Goal: Transaction & Acquisition: Download file/media

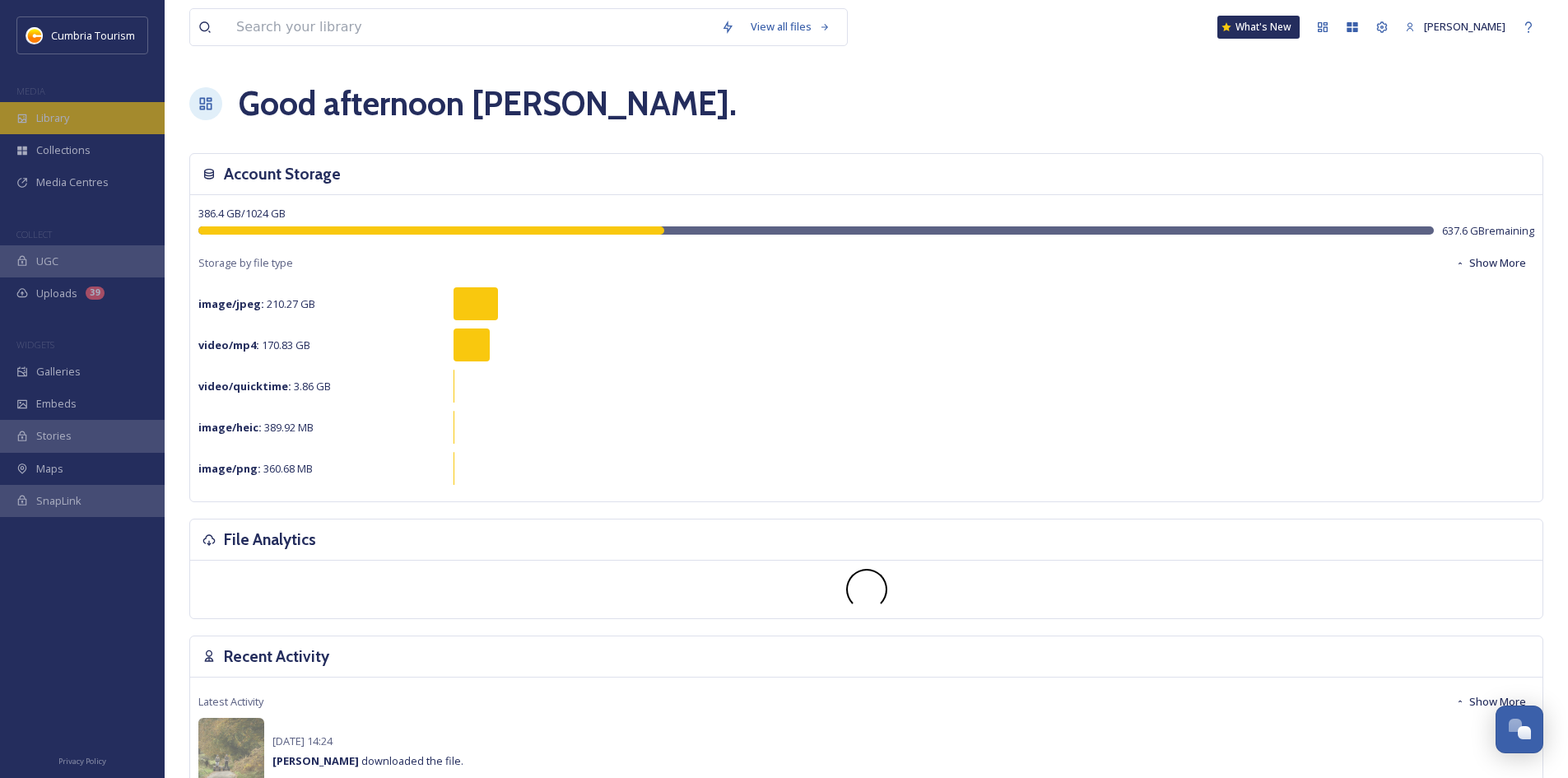
click at [109, 122] on div "Library" at bounding box center [82, 117] width 165 height 32
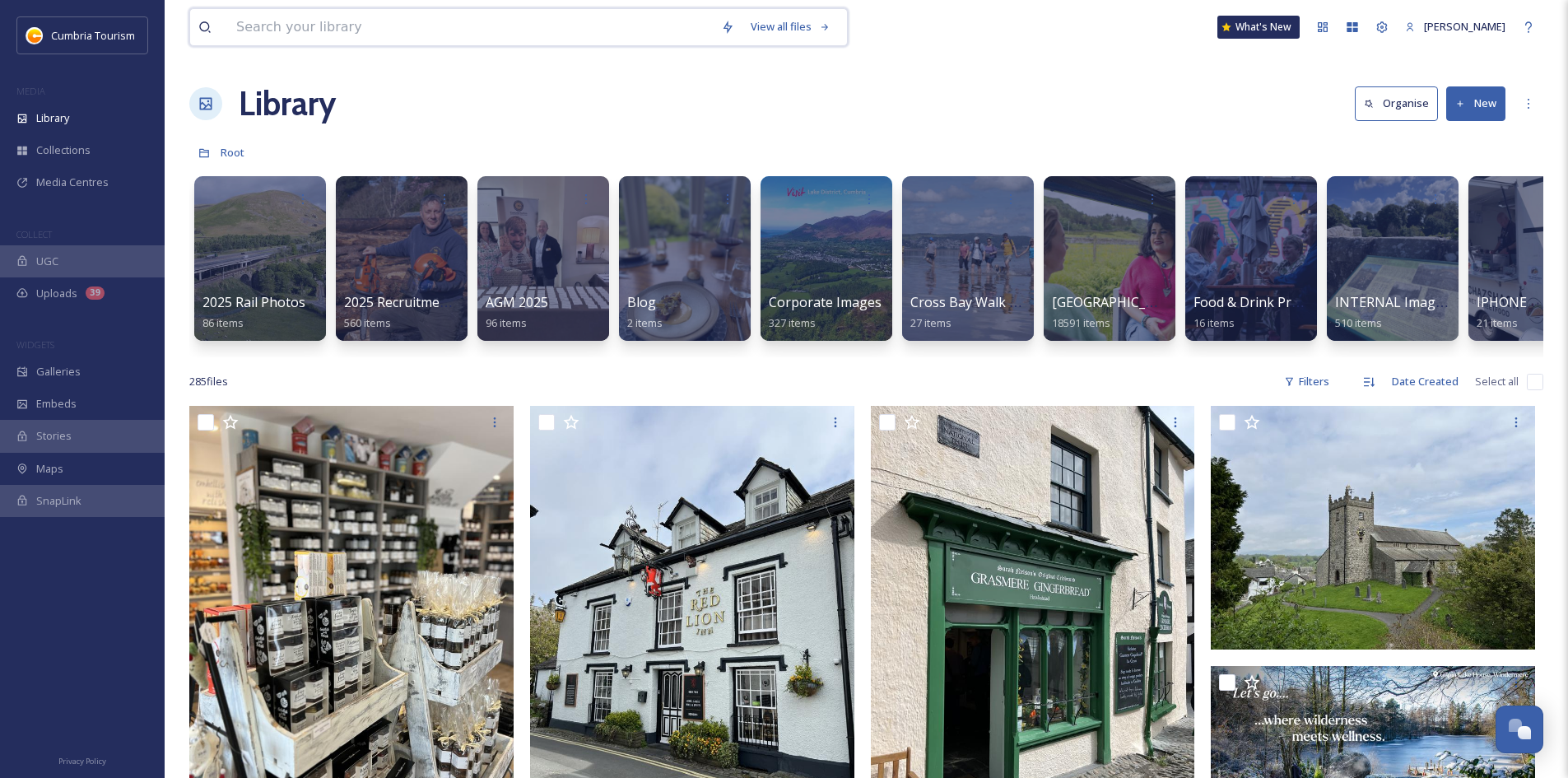
click at [313, 32] on input at bounding box center [471, 27] width 485 height 36
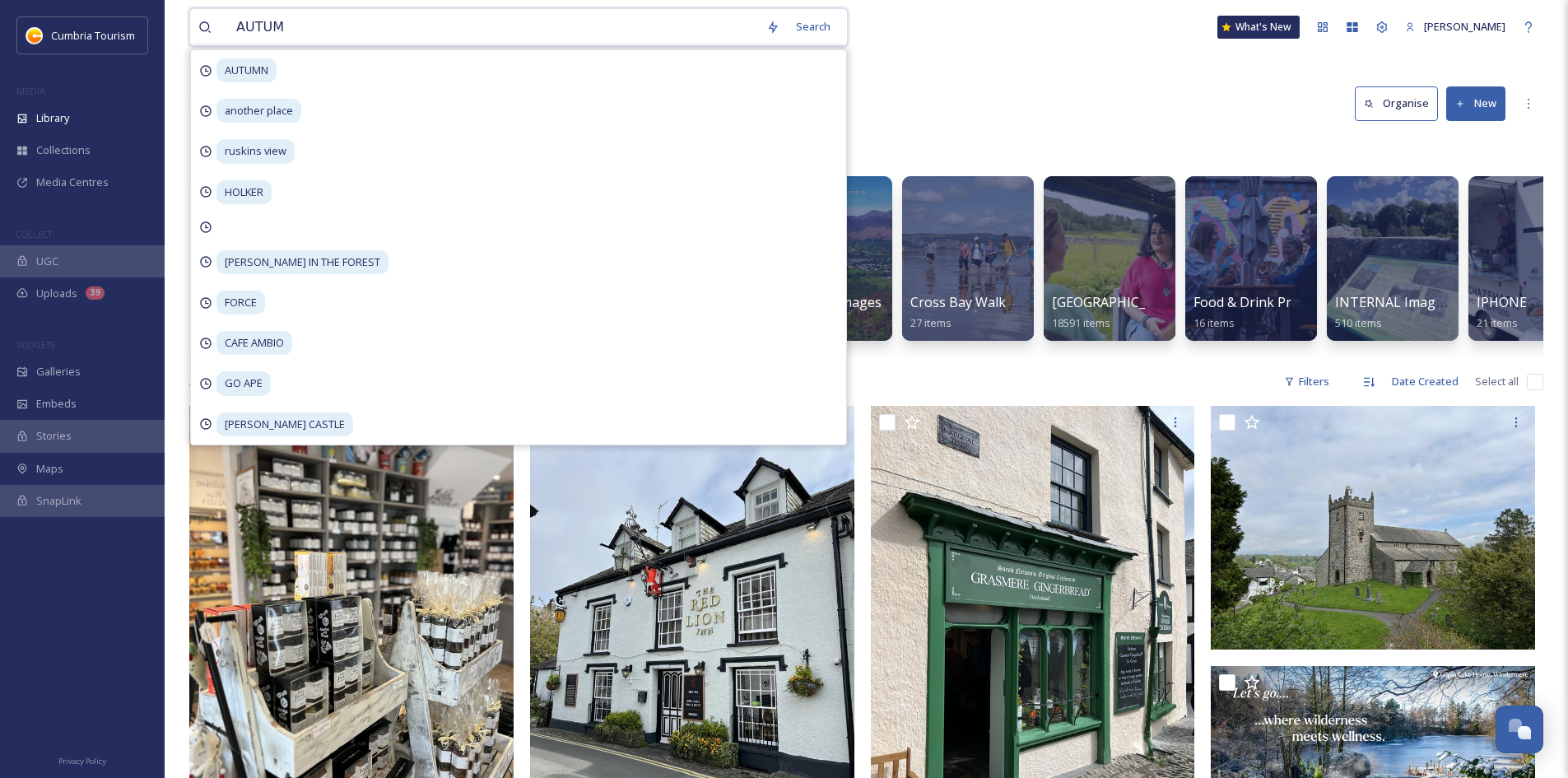
type input "AUTUMN"
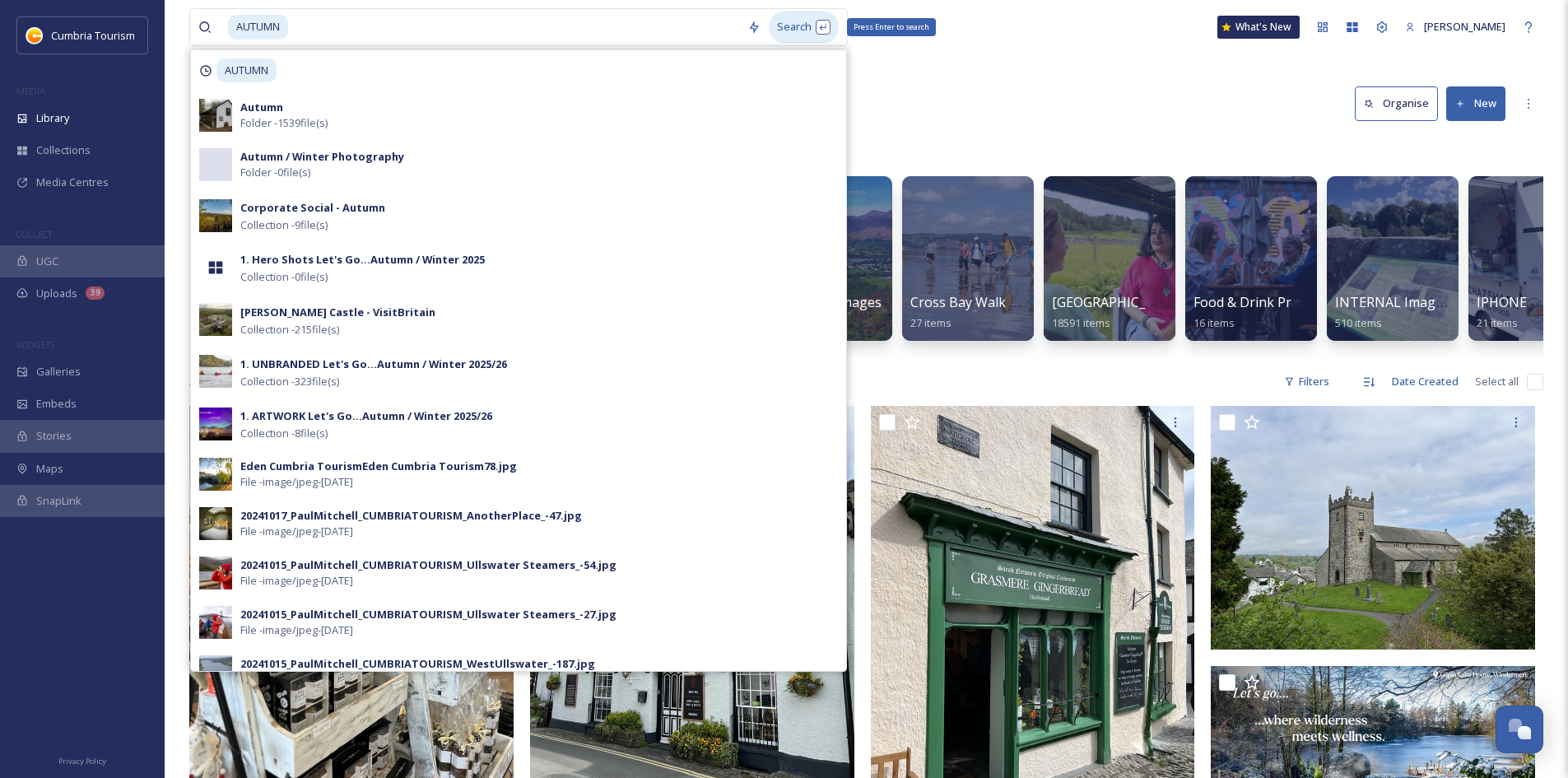
click at [797, 24] on div "Search Press Enter to search" at bounding box center [804, 26] width 70 height 32
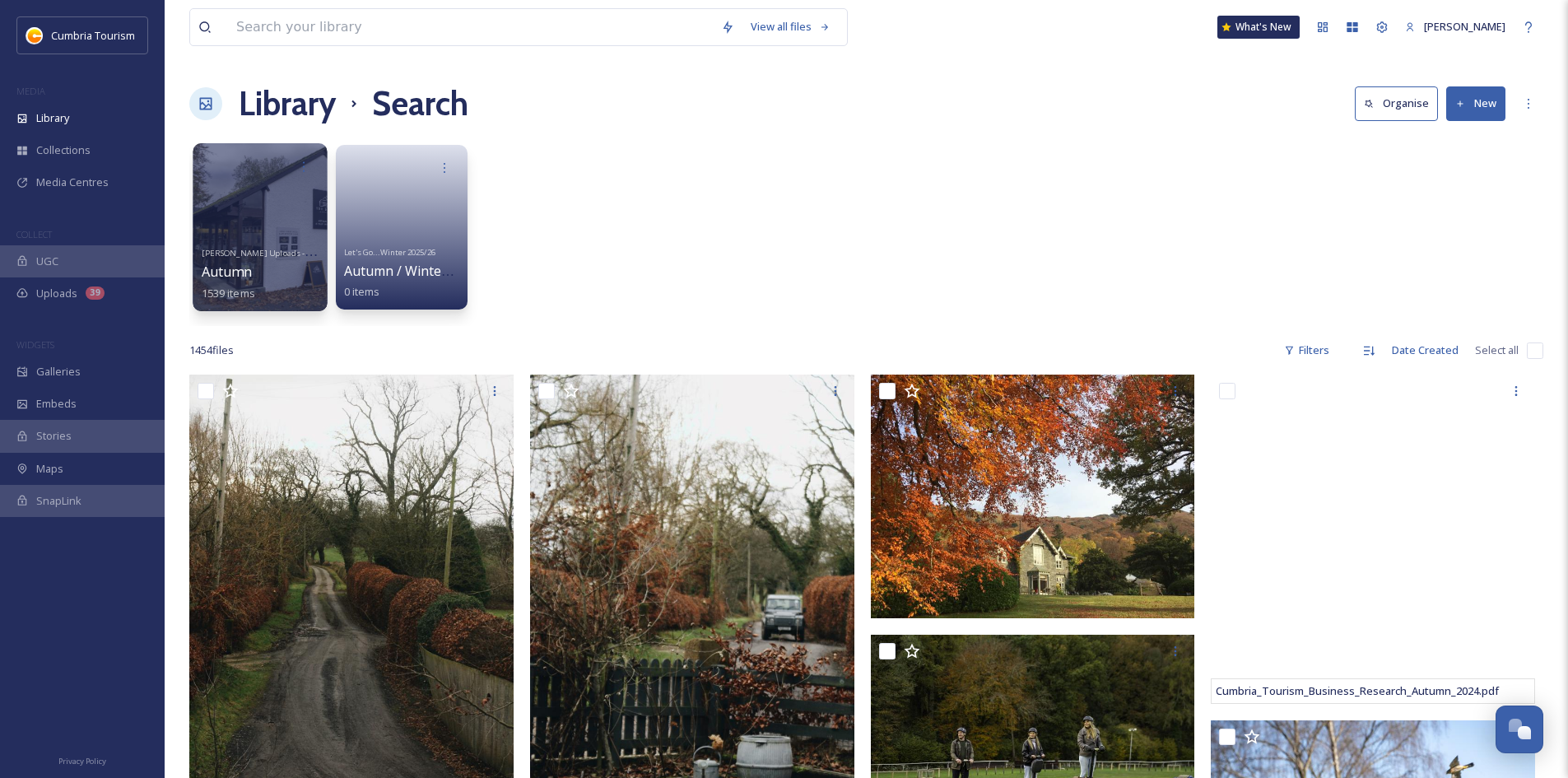
click at [247, 220] on div at bounding box center [260, 226] width 134 height 168
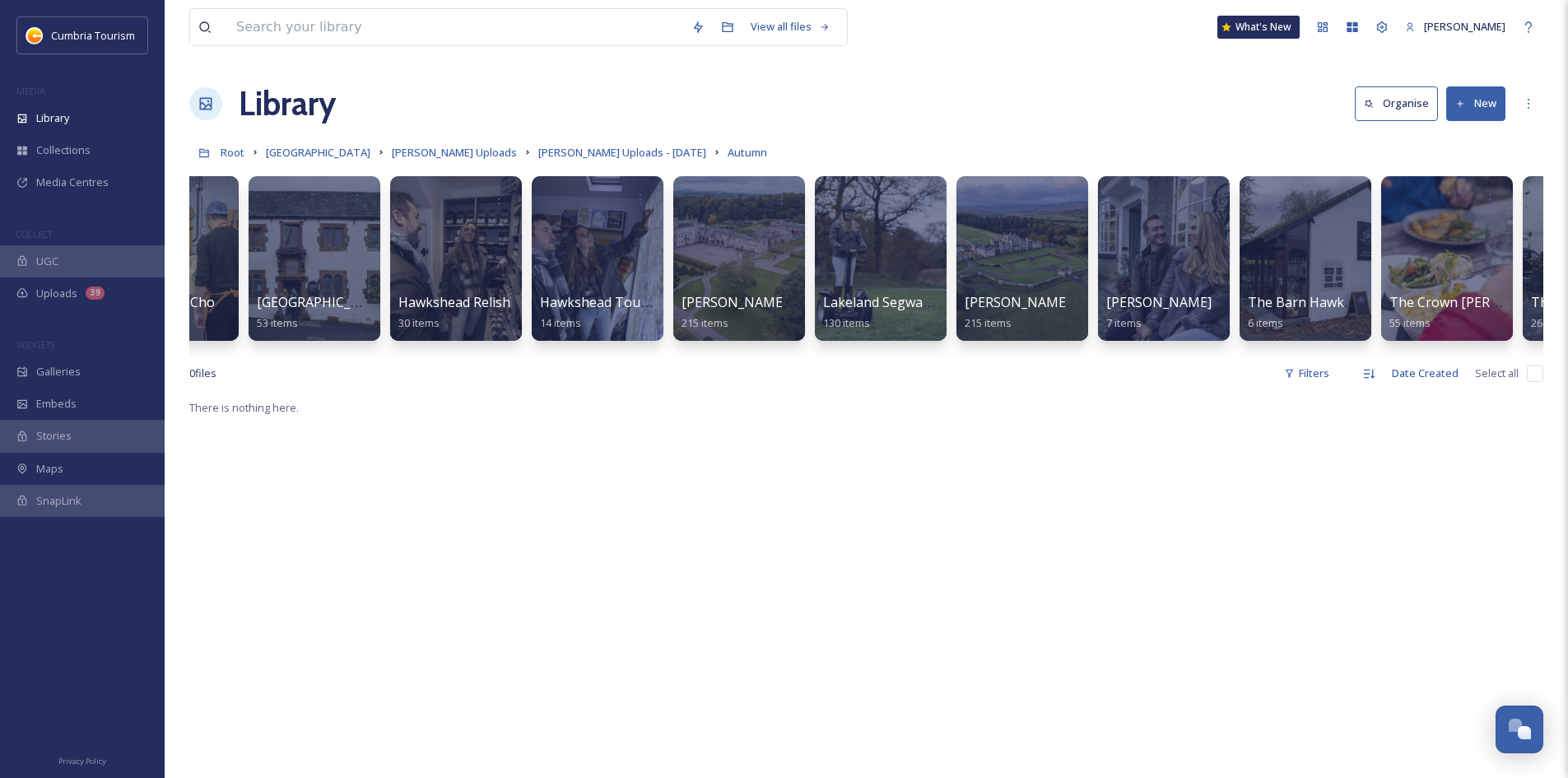
scroll to position [0, 1513]
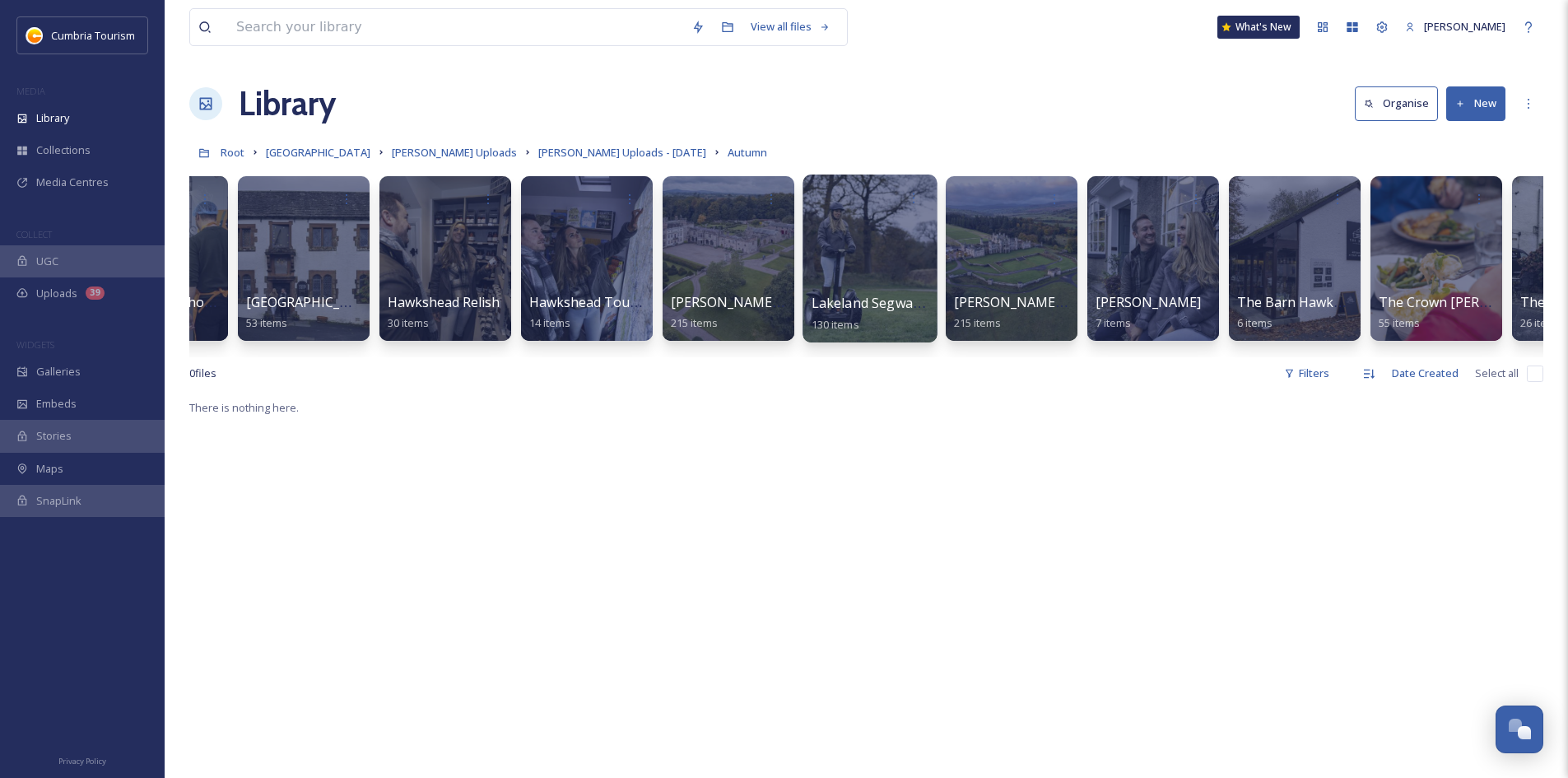
click at [878, 283] on div at bounding box center [870, 258] width 134 height 168
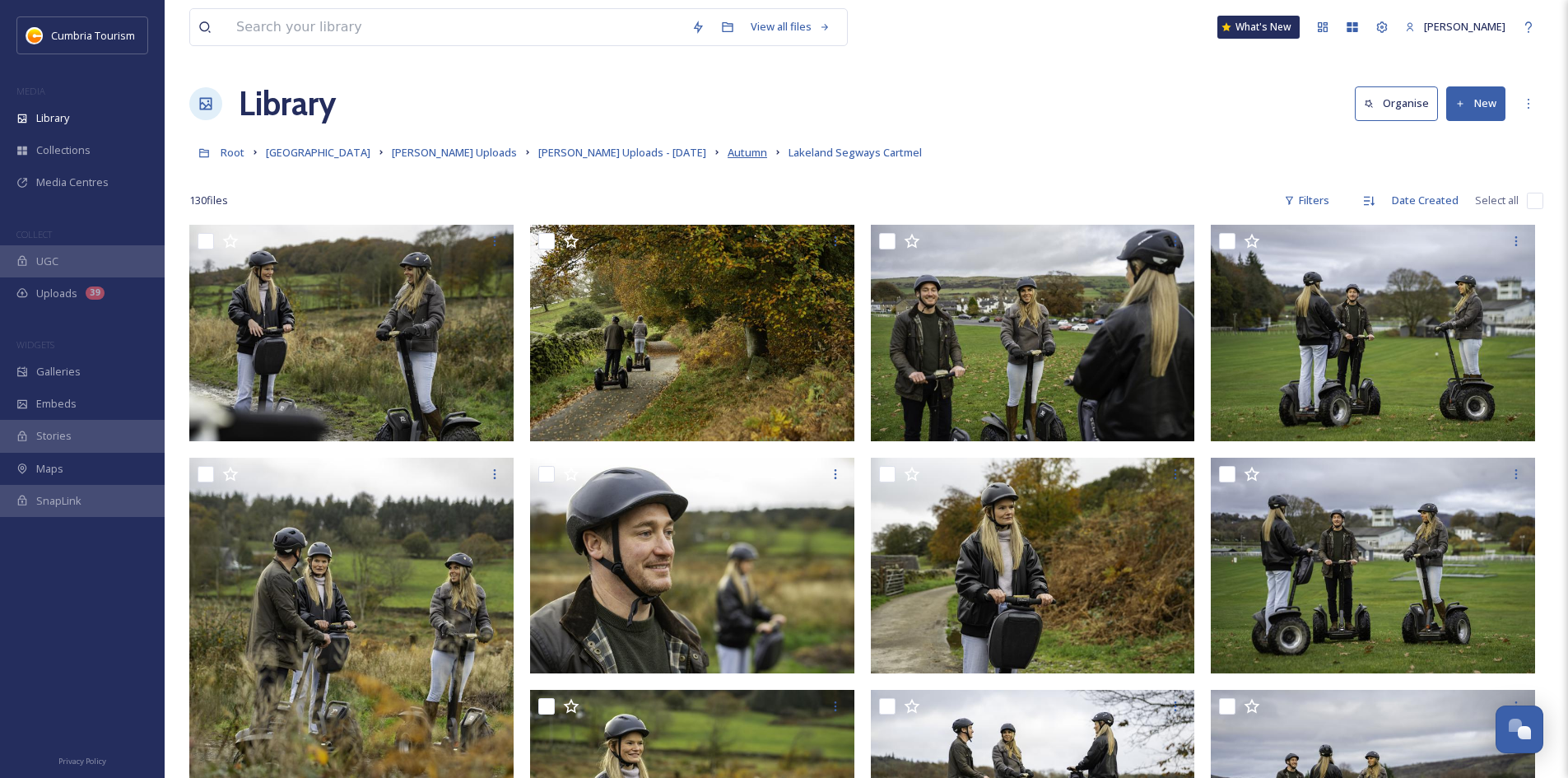
click at [728, 151] on span "Autumn" at bounding box center [747, 152] width 39 height 14
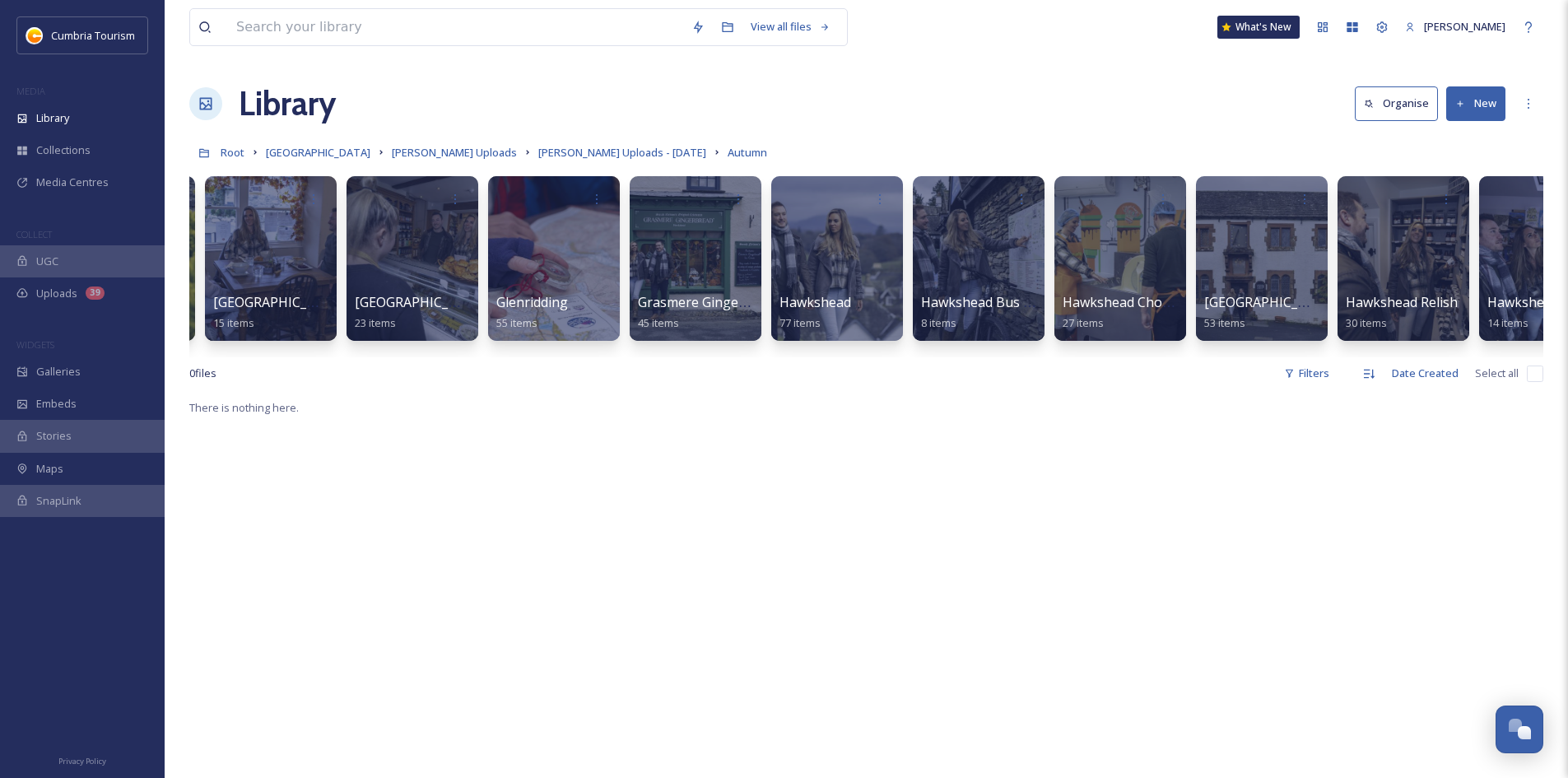
scroll to position [0, 557]
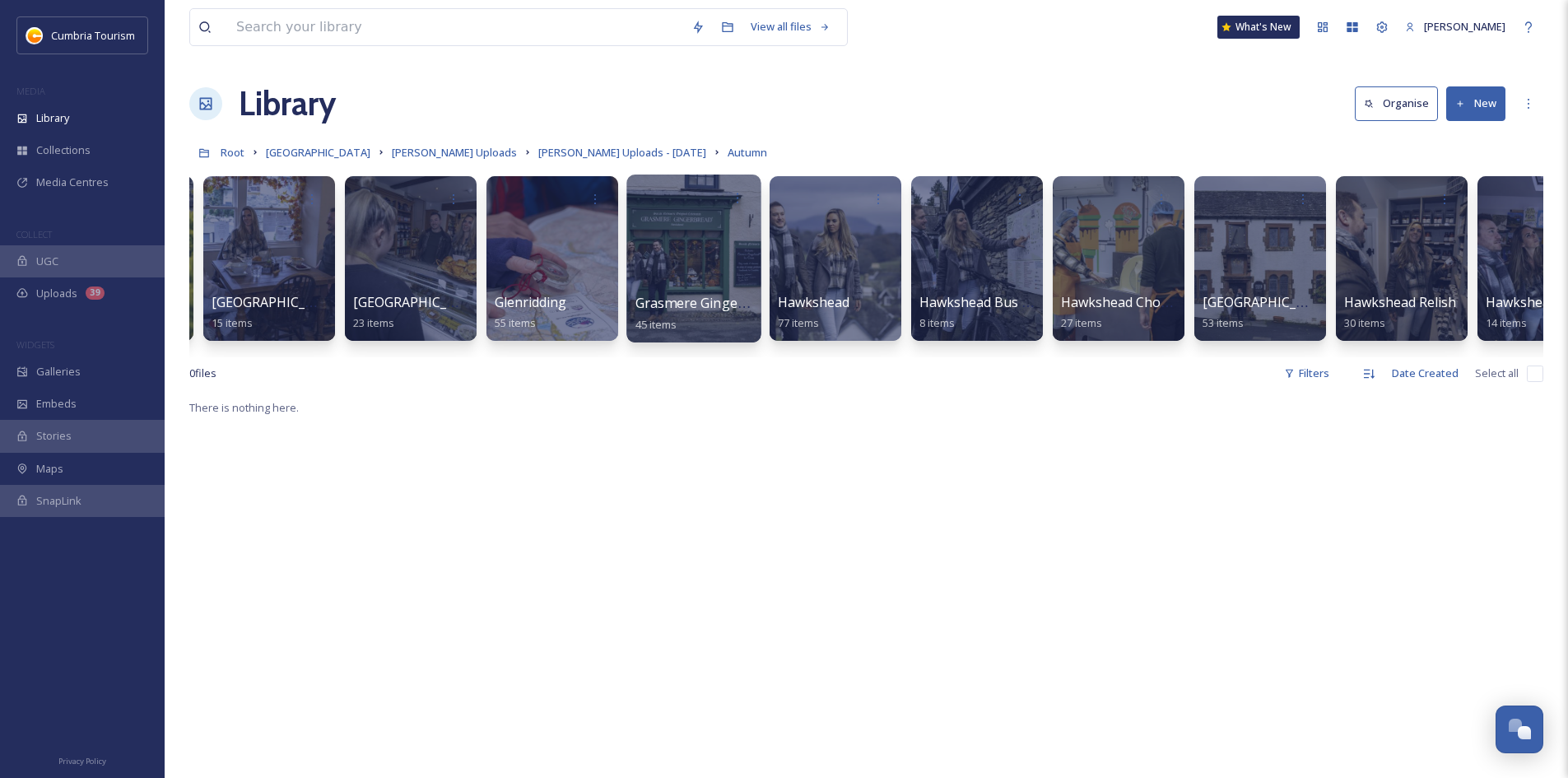
click at [708, 224] on div at bounding box center [693, 258] width 134 height 168
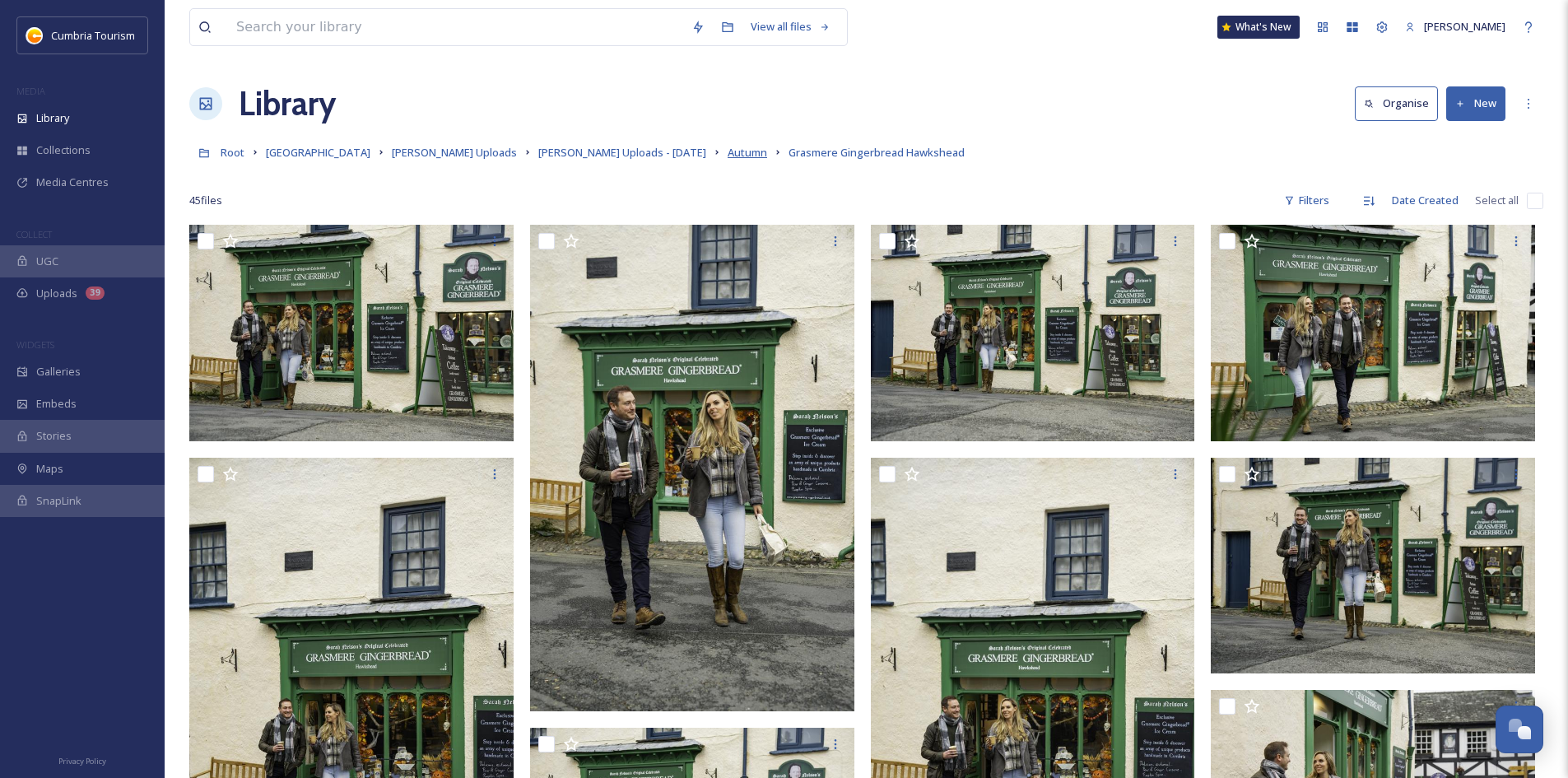
click at [728, 155] on span "Autumn" at bounding box center [747, 152] width 39 height 14
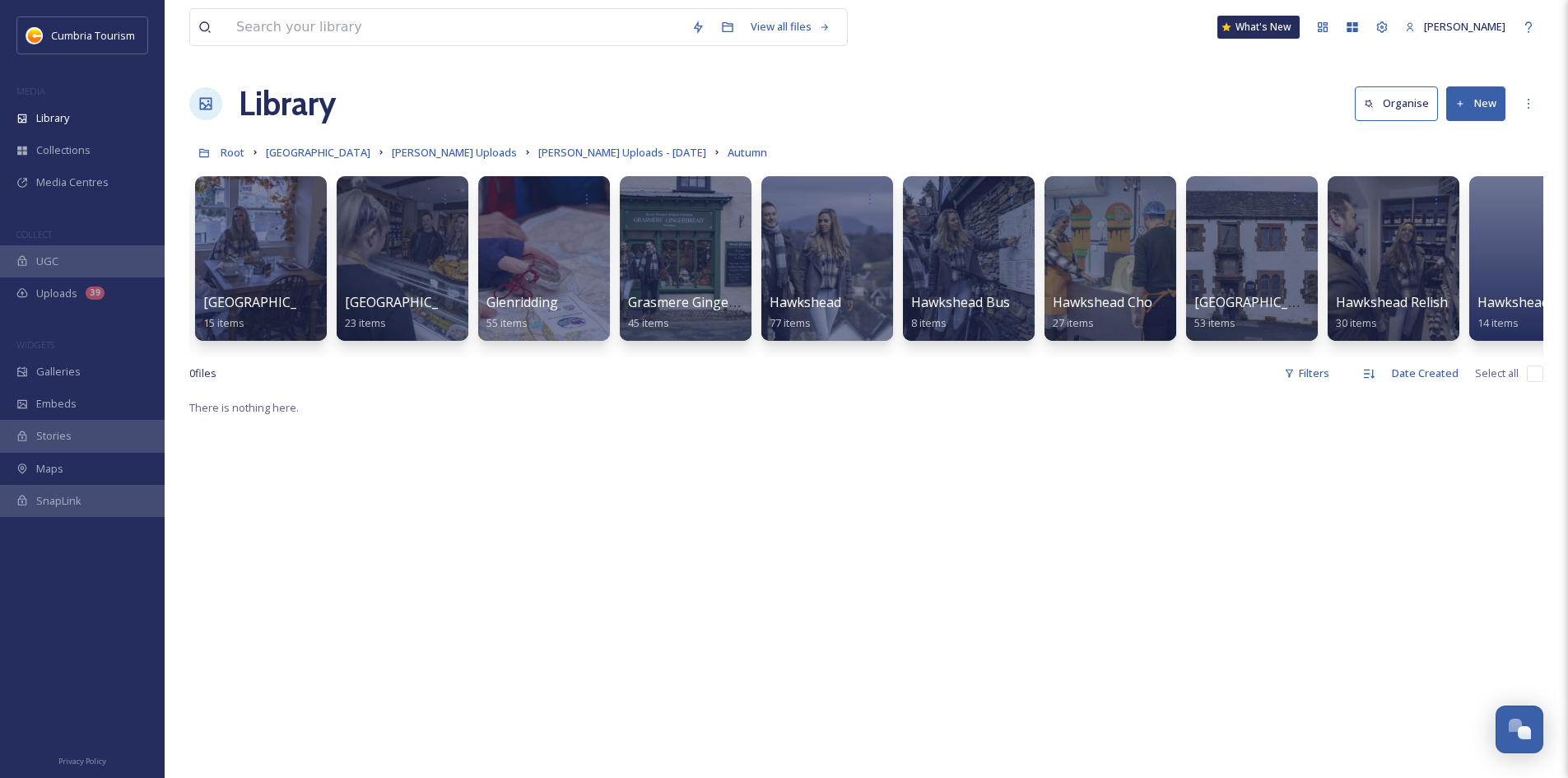
scroll to position [0, 574]
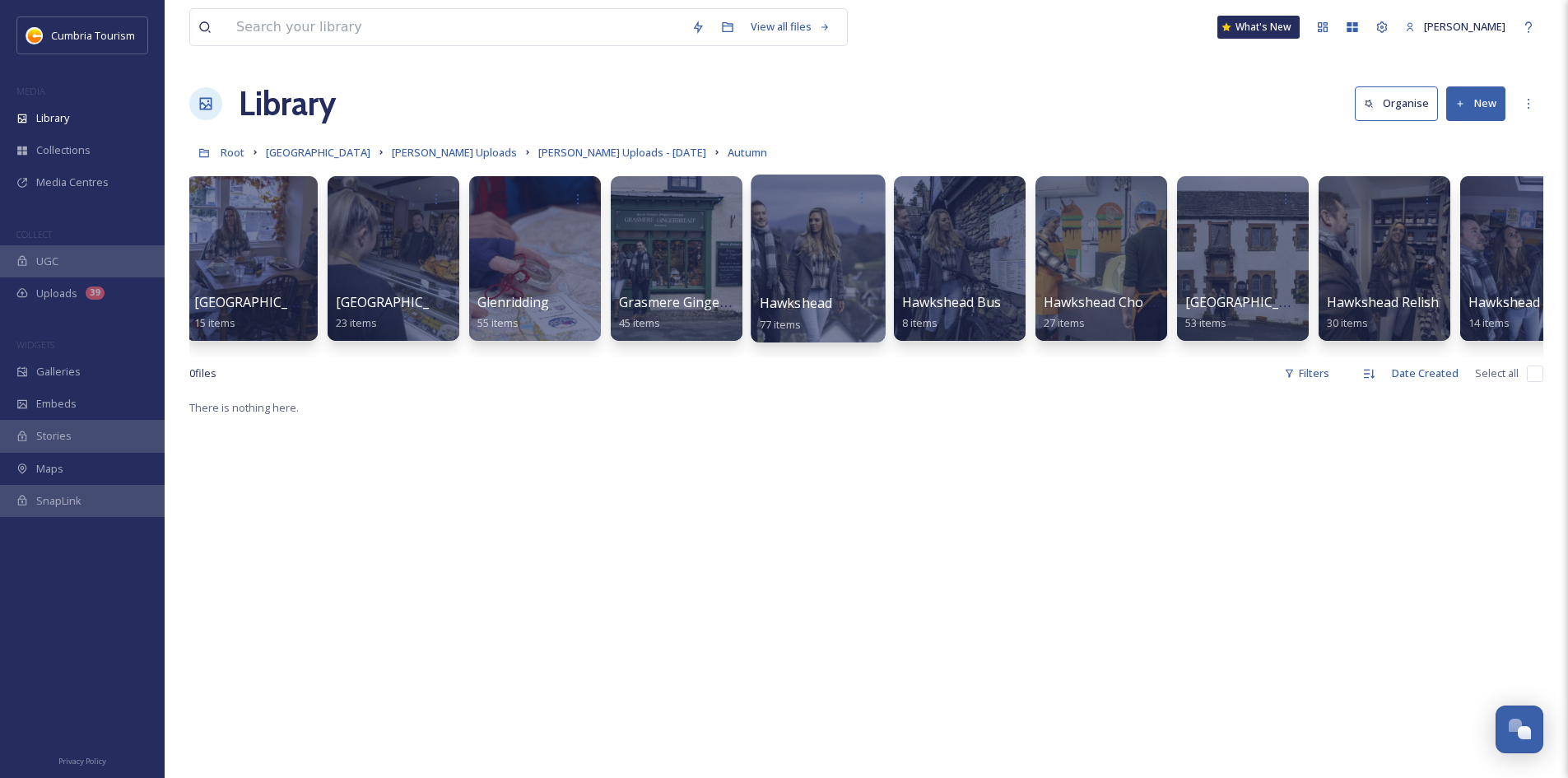
click at [854, 250] on div at bounding box center [818, 258] width 134 height 168
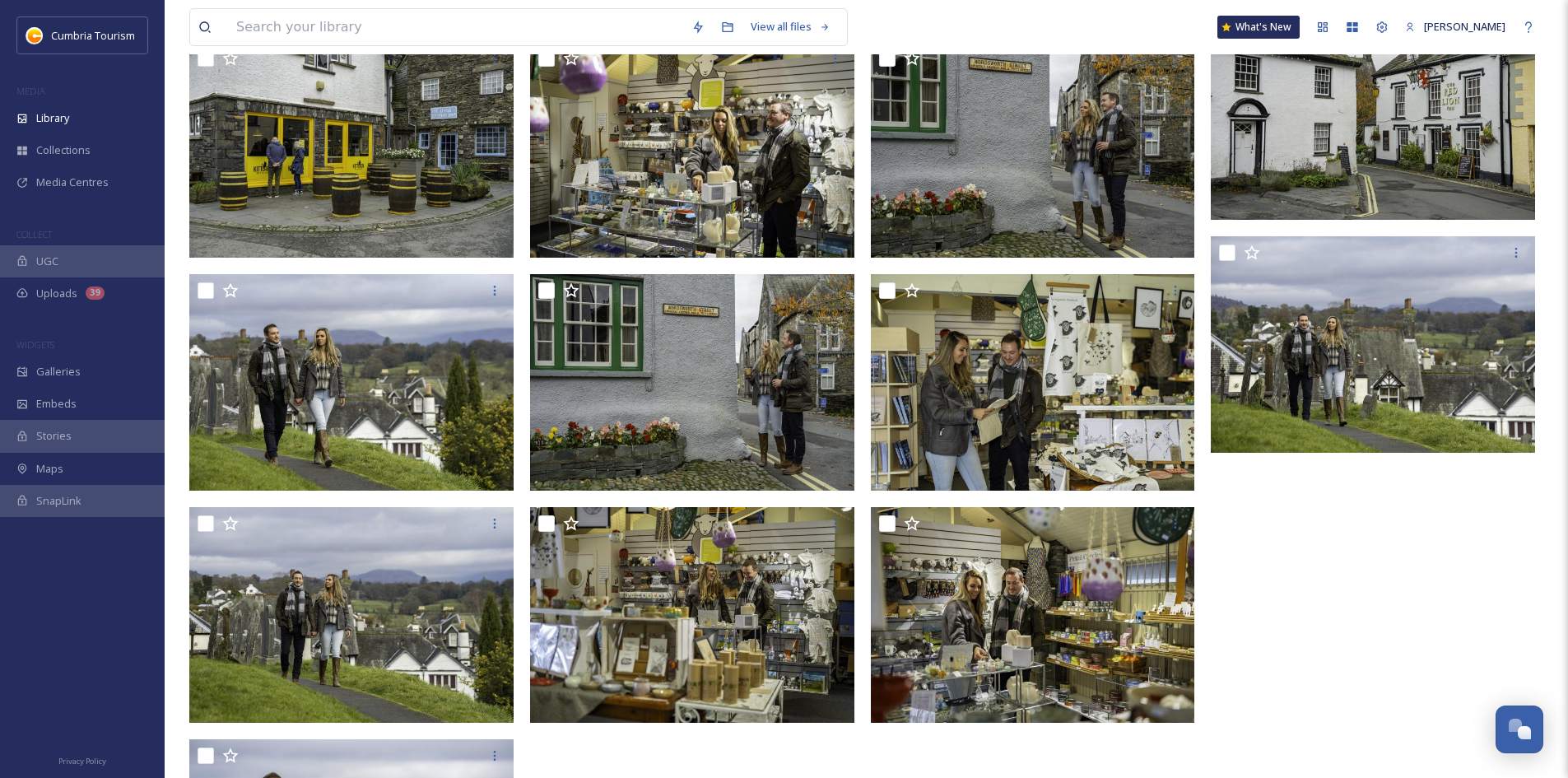
scroll to position [4199, 0]
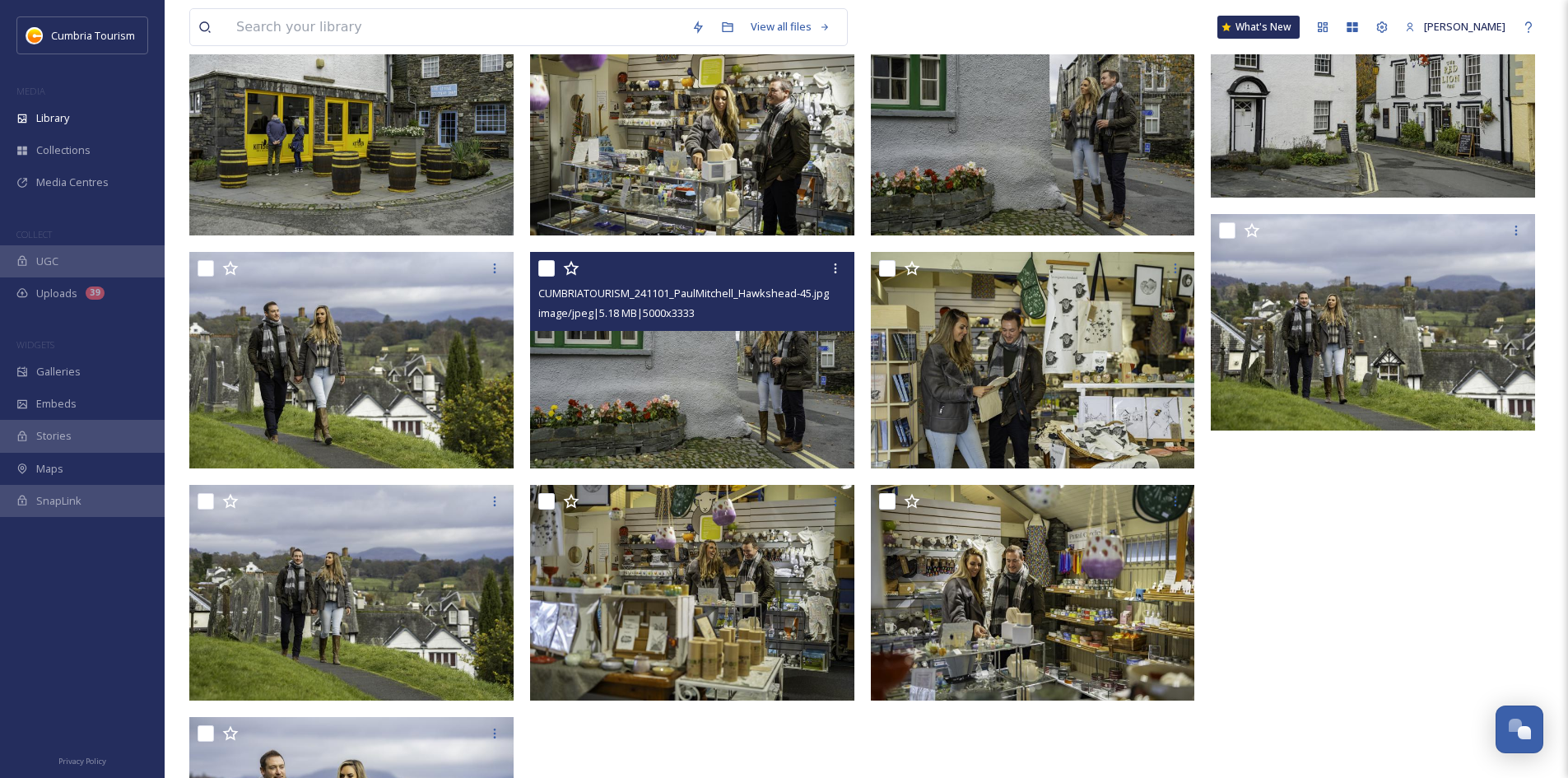
click at [720, 328] on div "CUMBRIATOURISM_241101_PaulMitchell_Hawkshead-45.jpg image/jpeg | 5.18 MB | 5000…" at bounding box center [692, 292] width 324 height 79
click at [738, 388] on img at bounding box center [692, 361] width 324 height 217
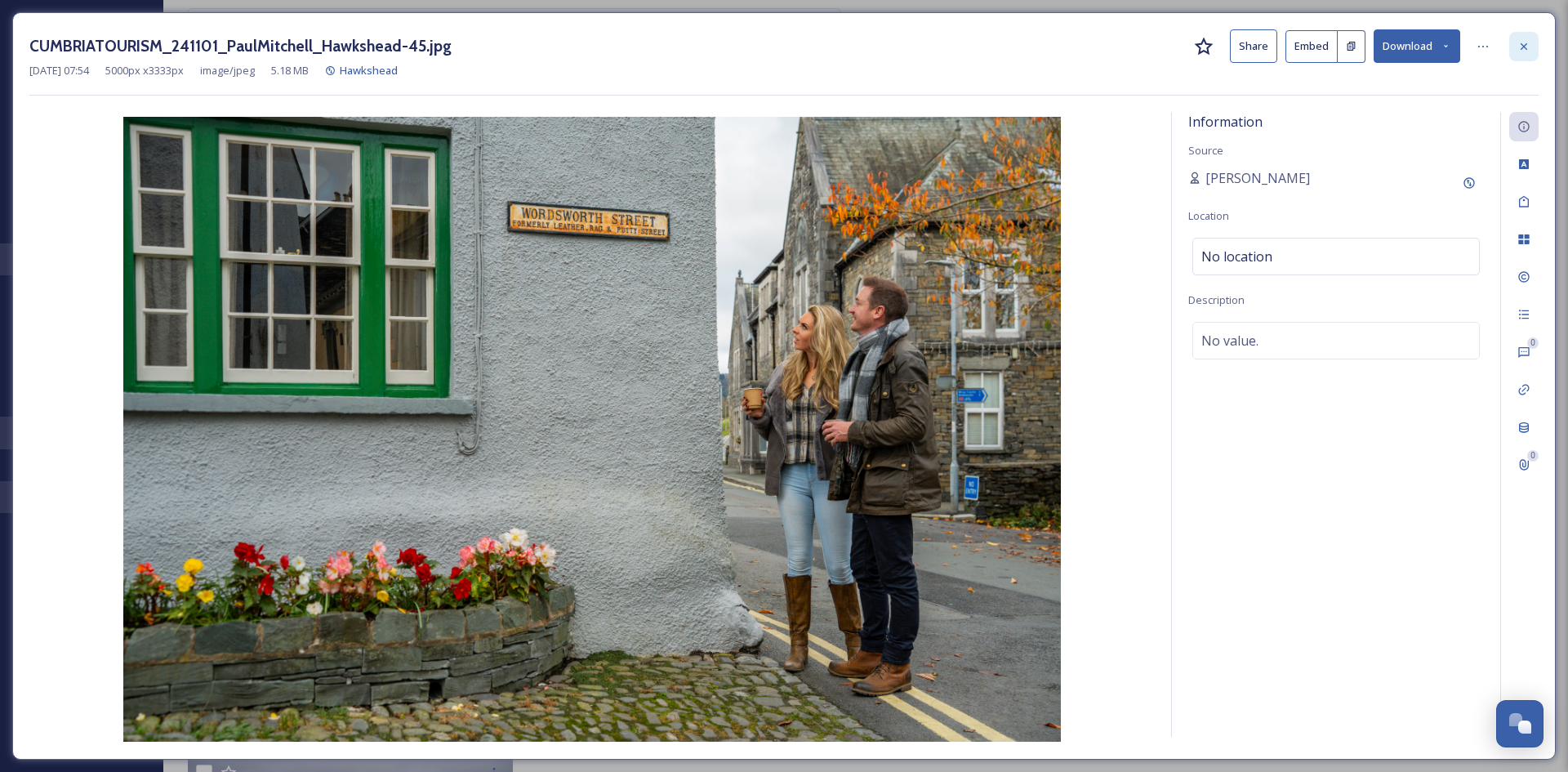
click at [1529, 43] on icon at bounding box center [1524, 47] width 13 height 13
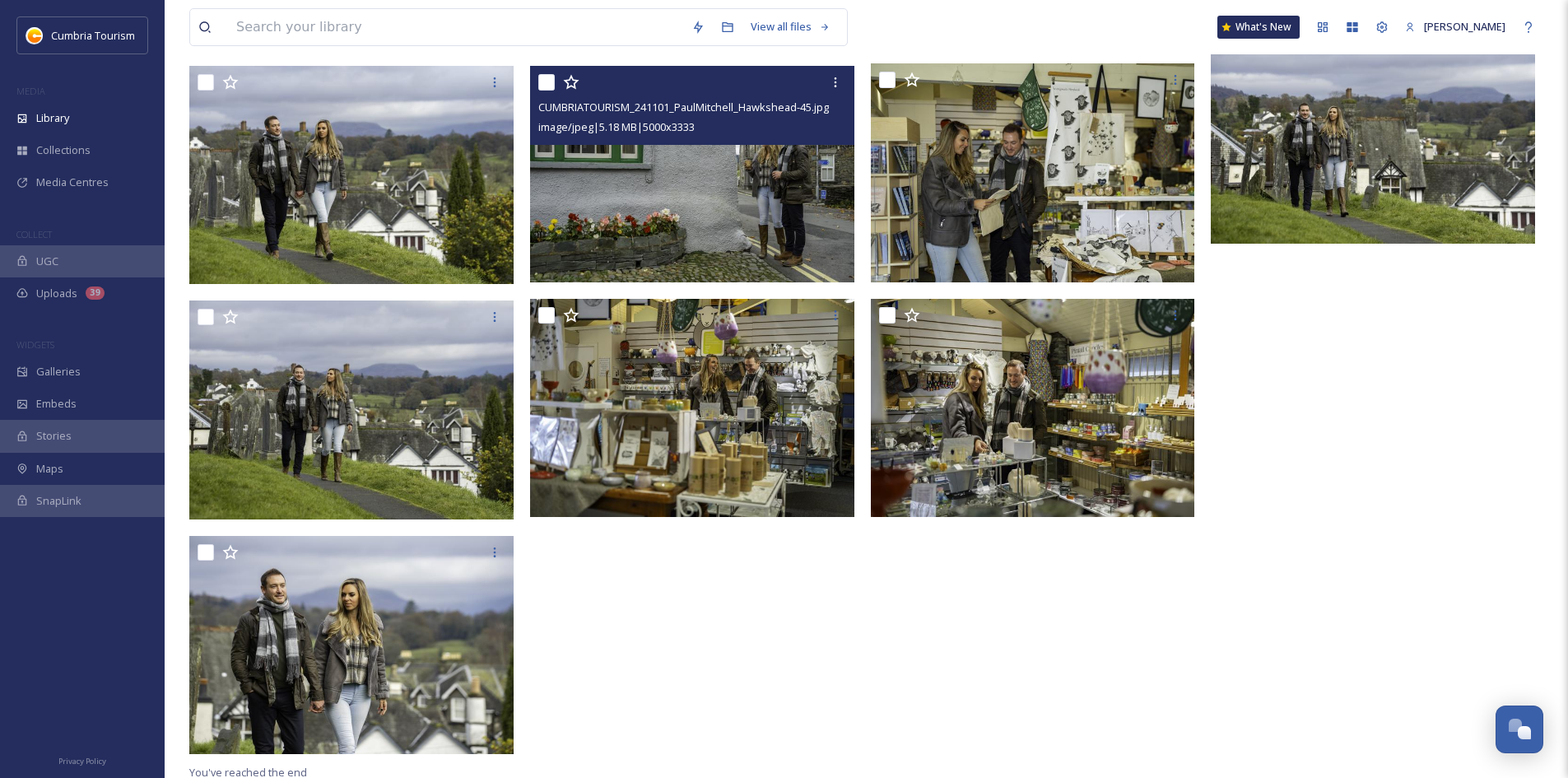
scroll to position [4429, 0]
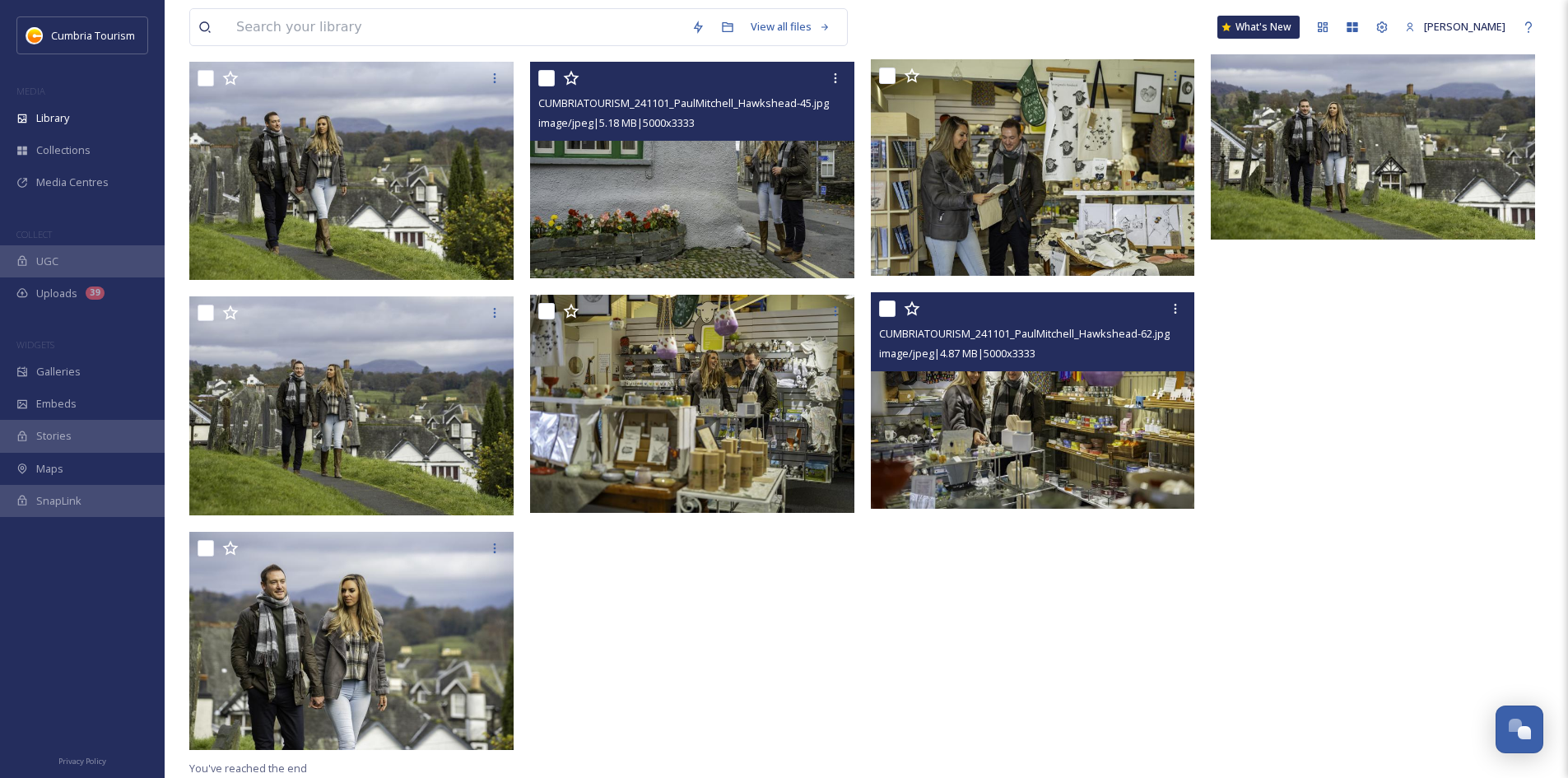
click at [1062, 456] on img at bounding box center [1033, 401] width 324 height 217
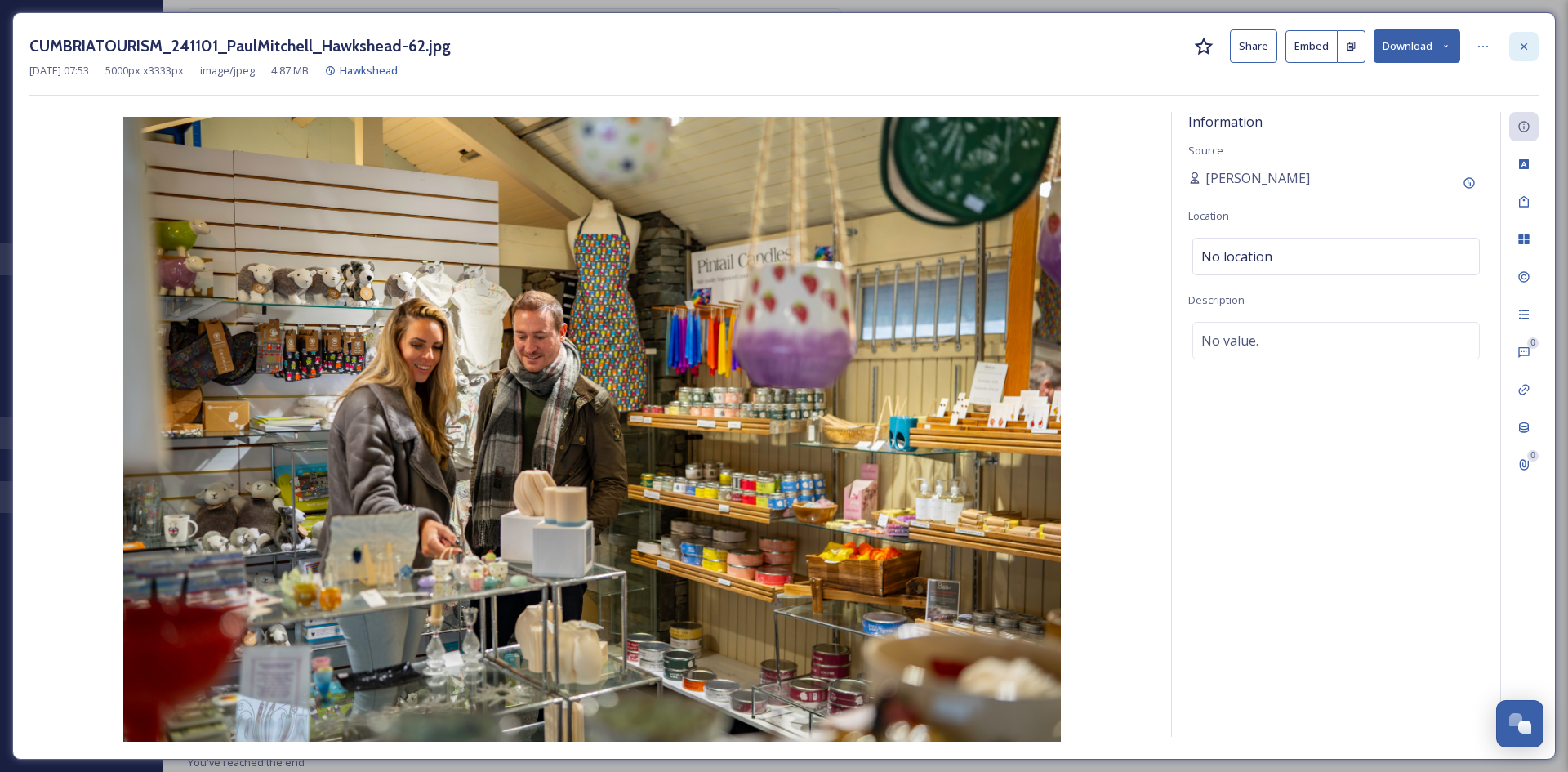
click at [1524, 48] on icon at bounding box center [1523, 46] width 7 height 7
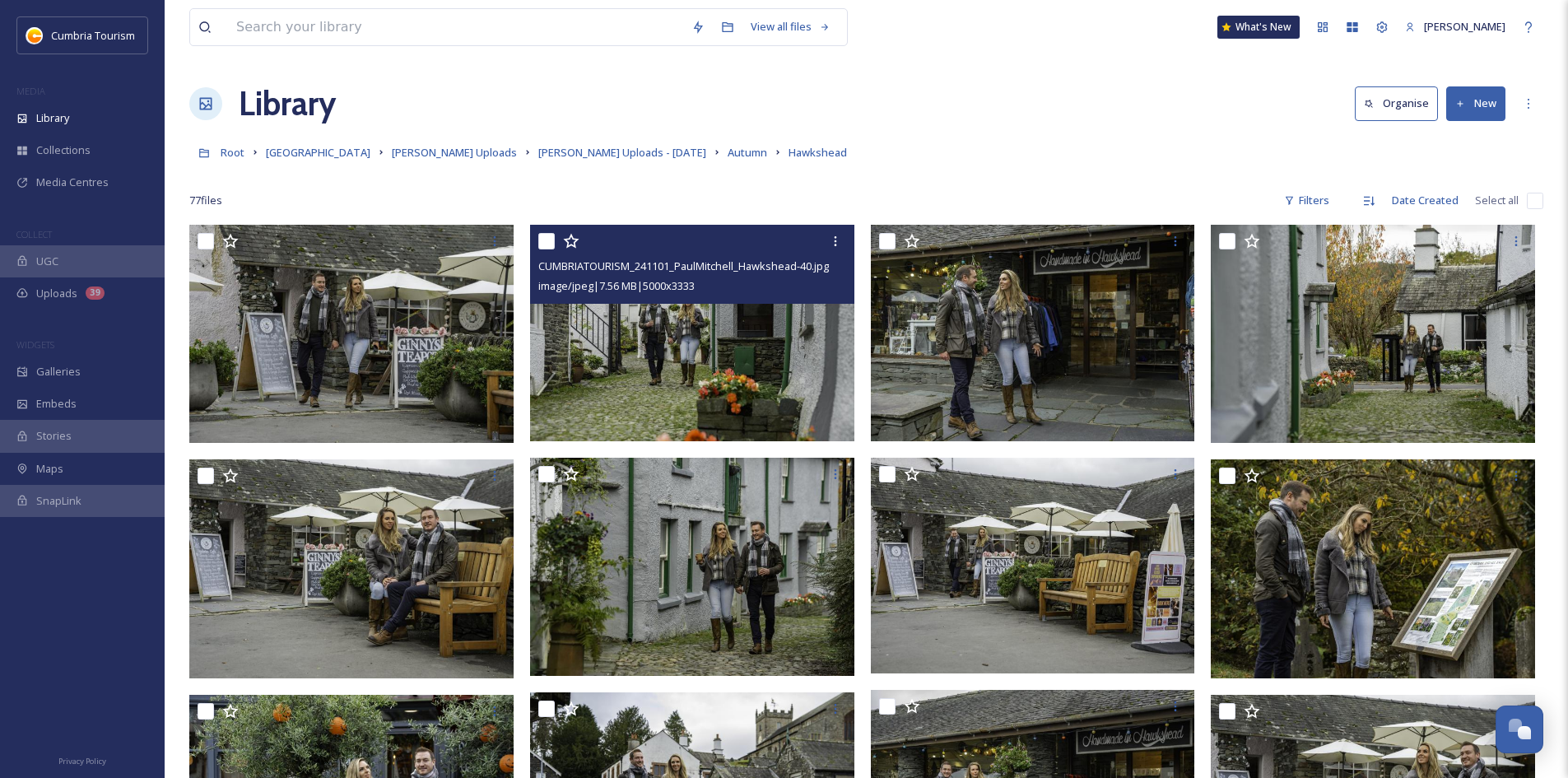
click at [754, 334] on img at bounding box center [692, 333] width 324 height 217
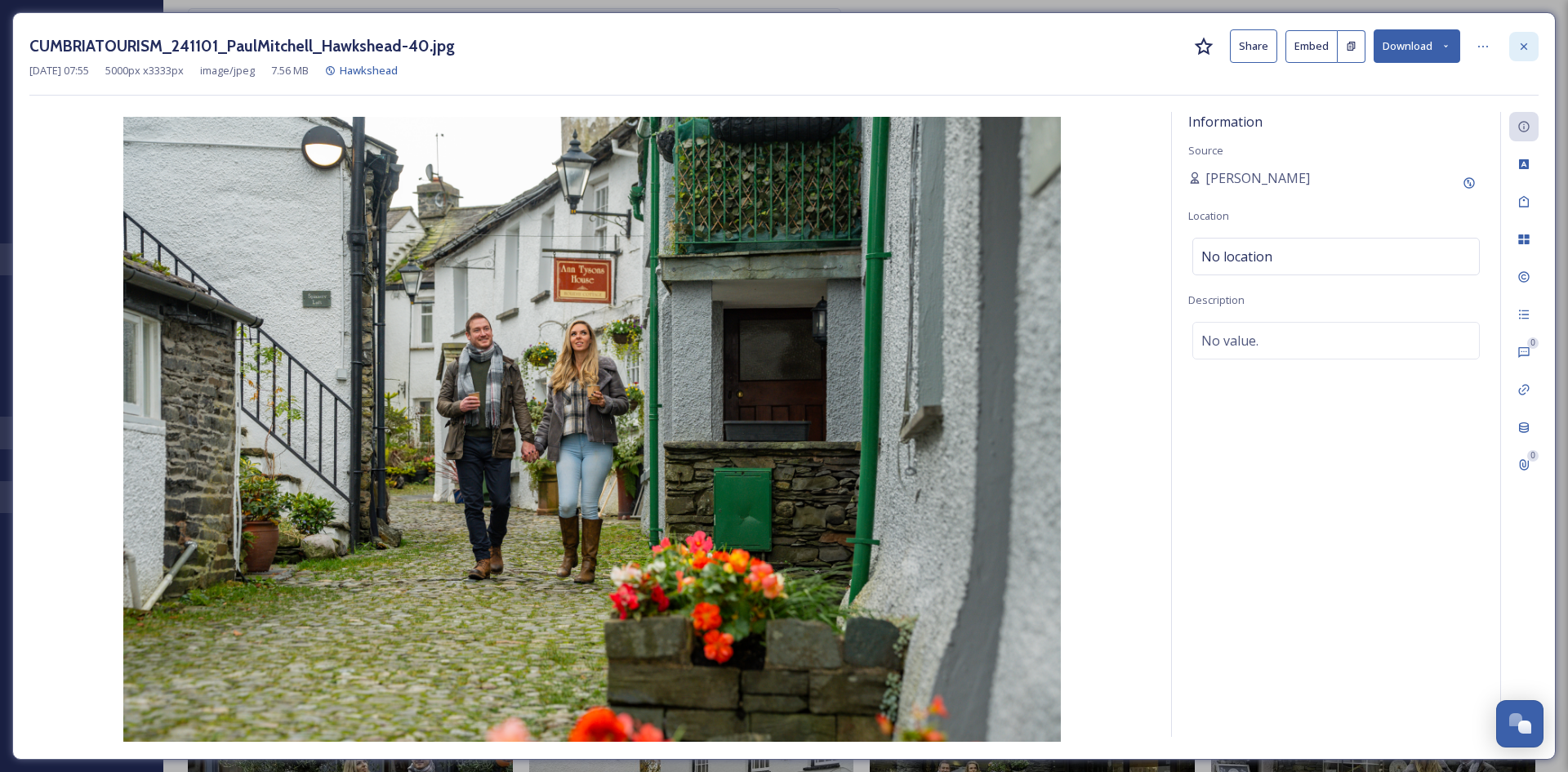
click at [1529, 44] on icon at bounding box center [1524, 47] width 13 height 13
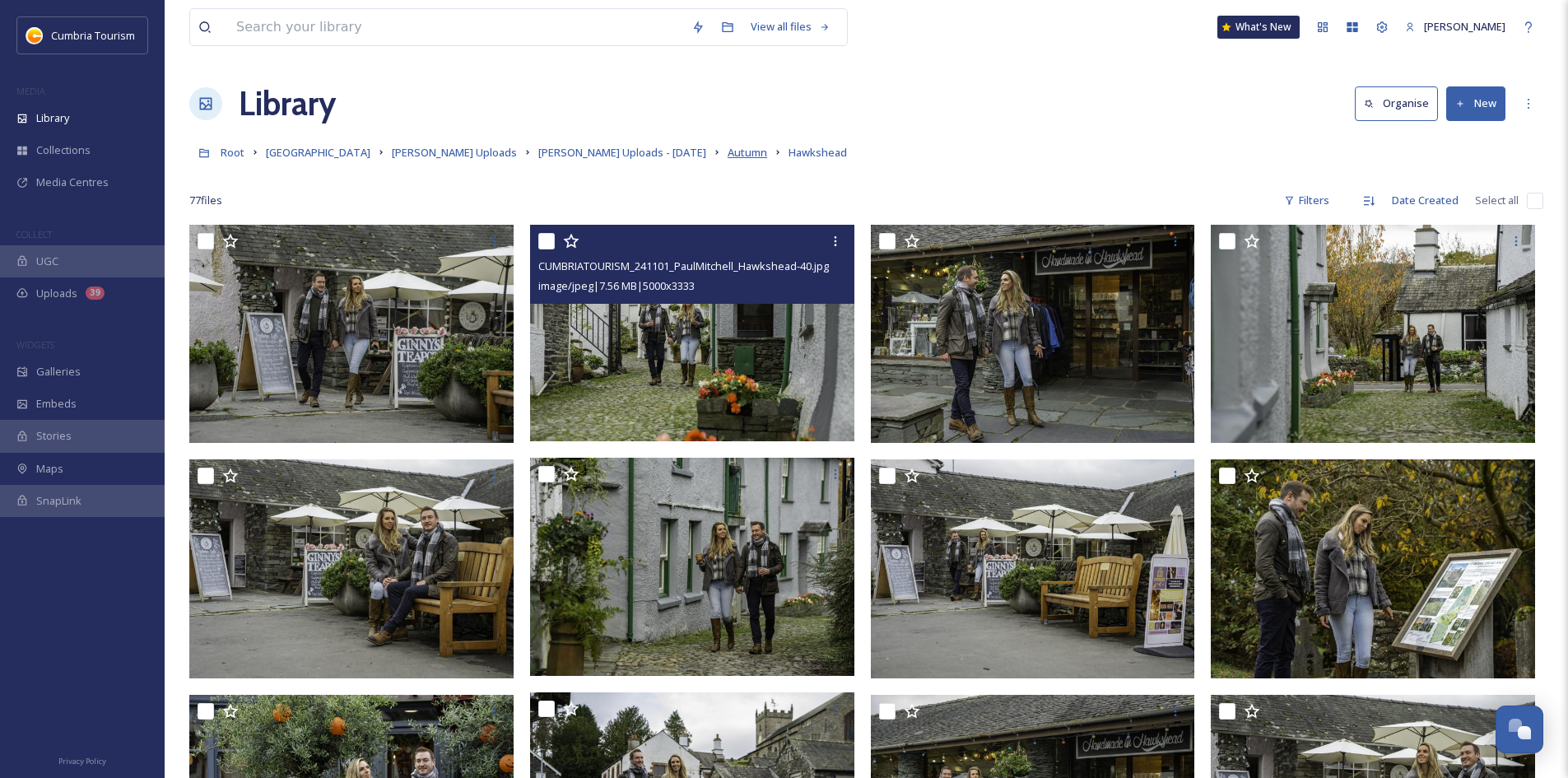
click at [728, 151] on span "Autumn" at bounding box center [747, 152] width 39 height 14
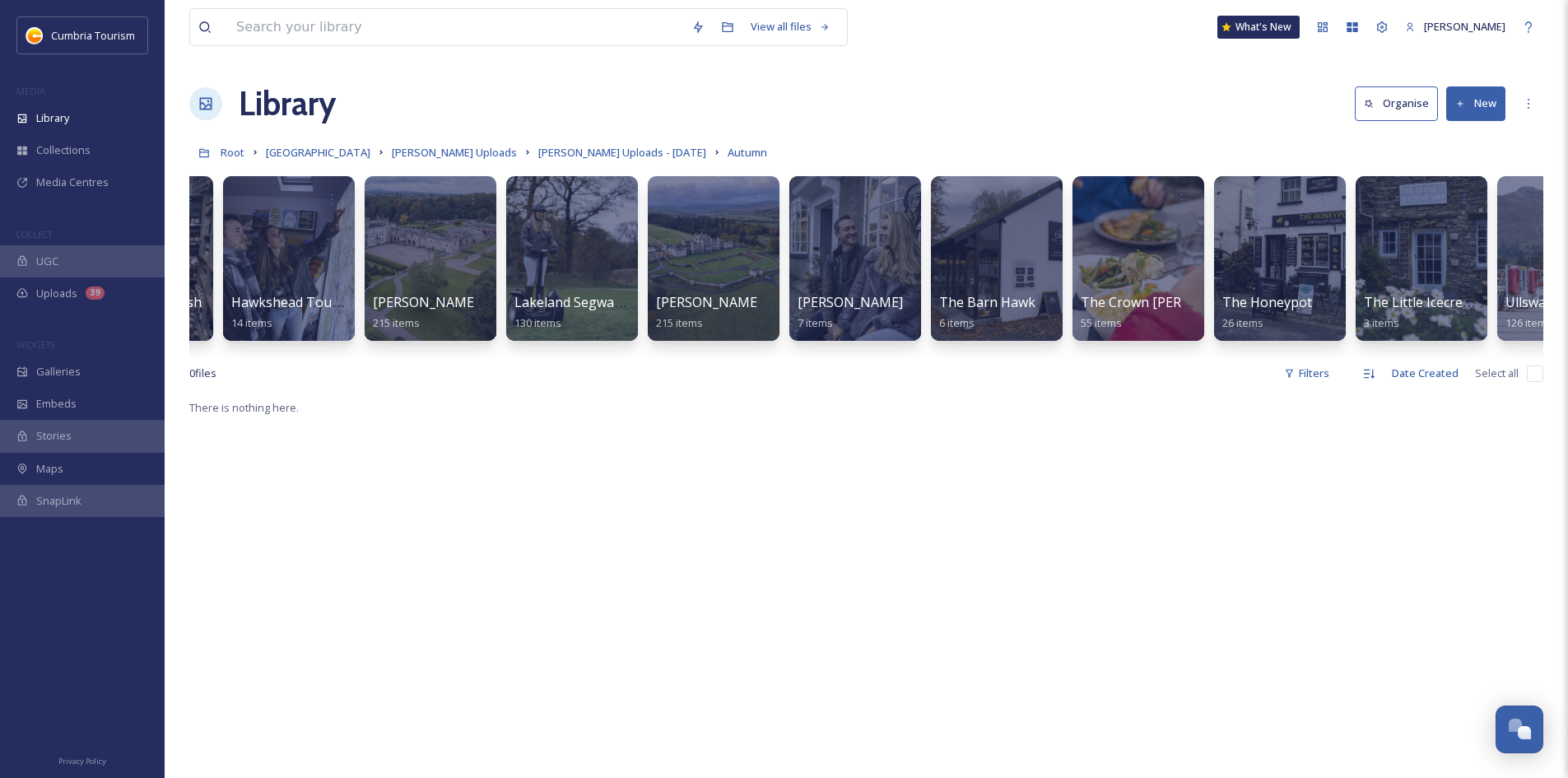
scroll to position [0, 1831]
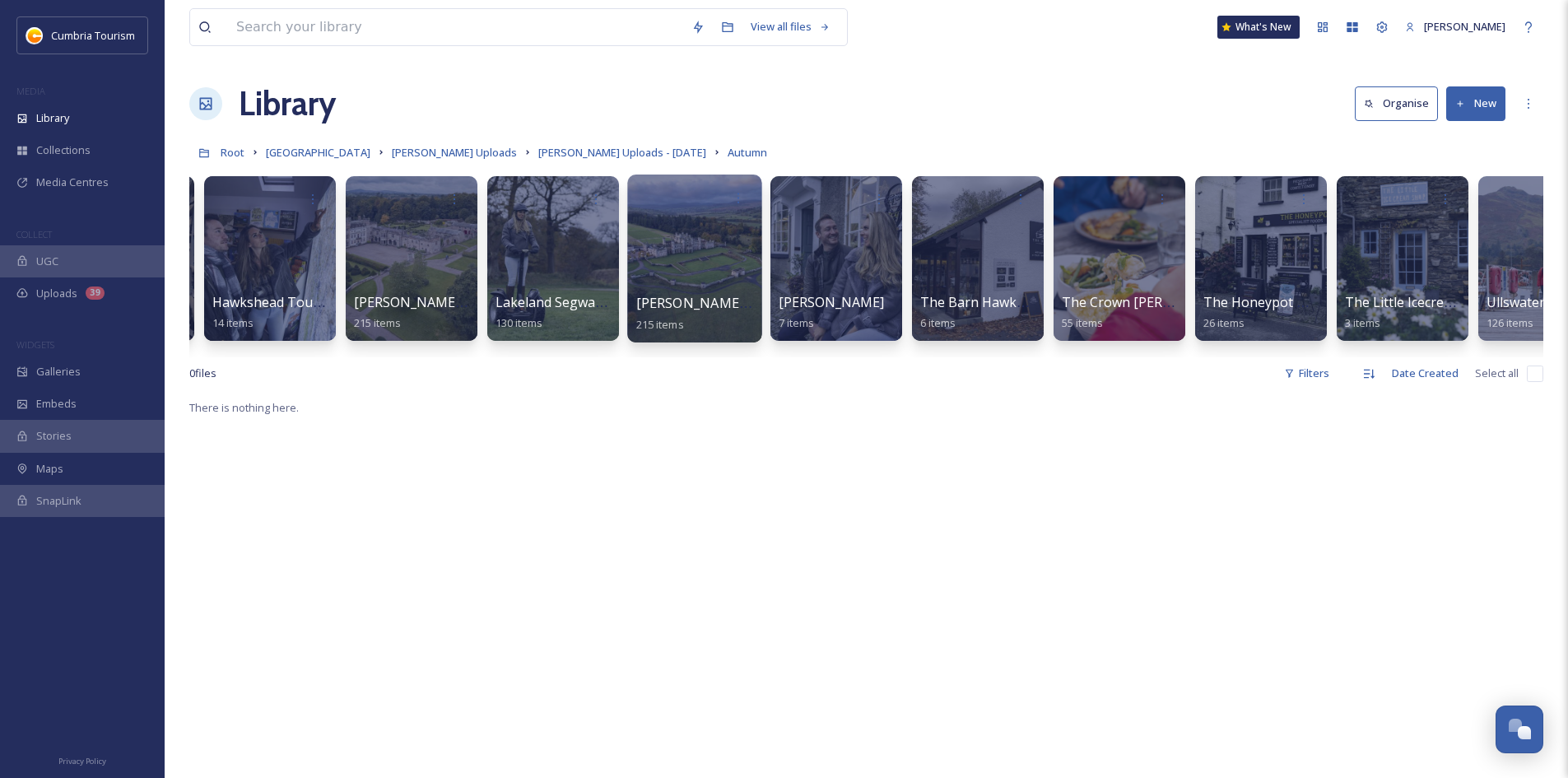
click at [697, 262] on div at bounding box center [694, 258] width 134 height 168
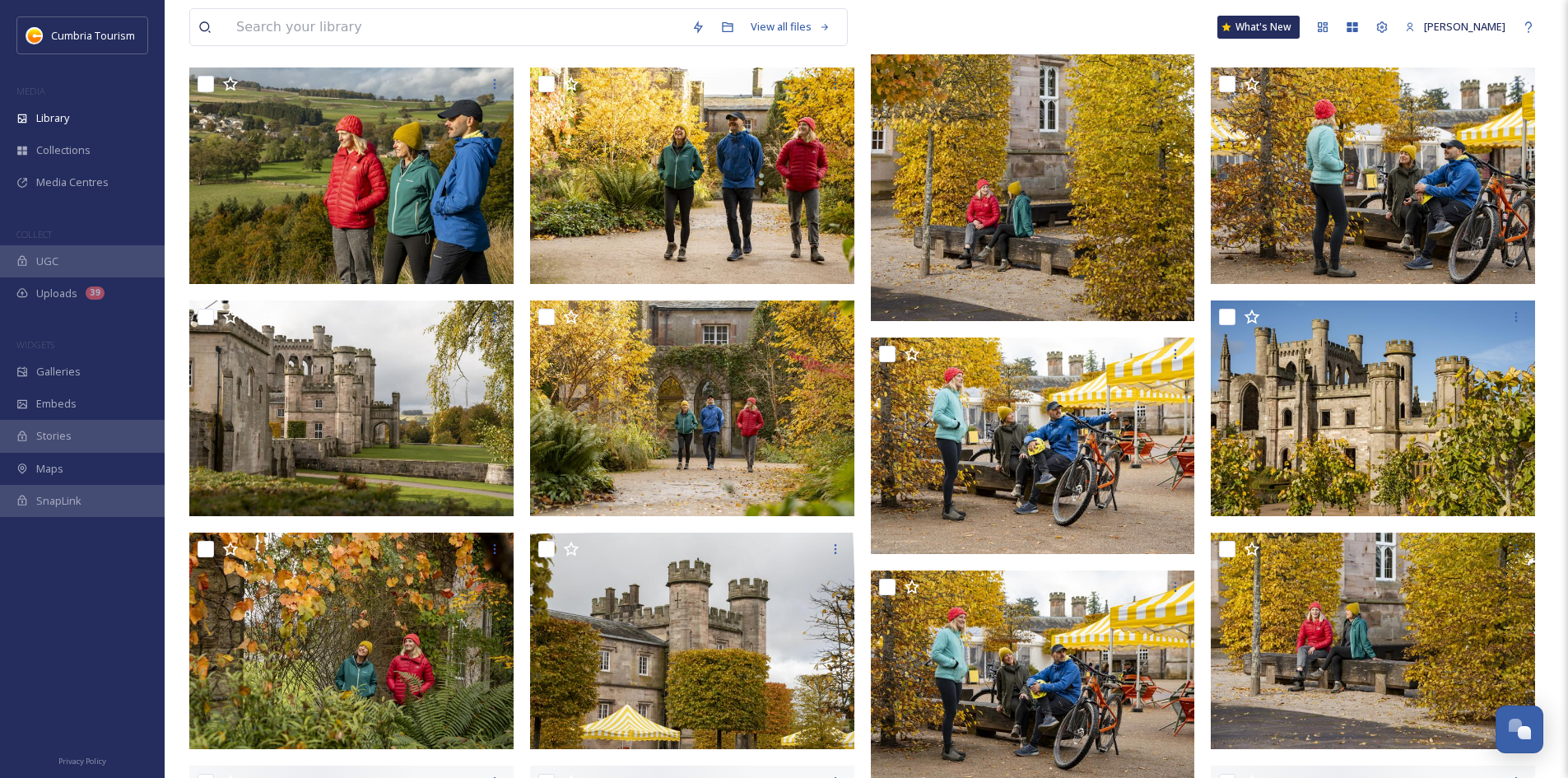
scroll to position [988, 0]
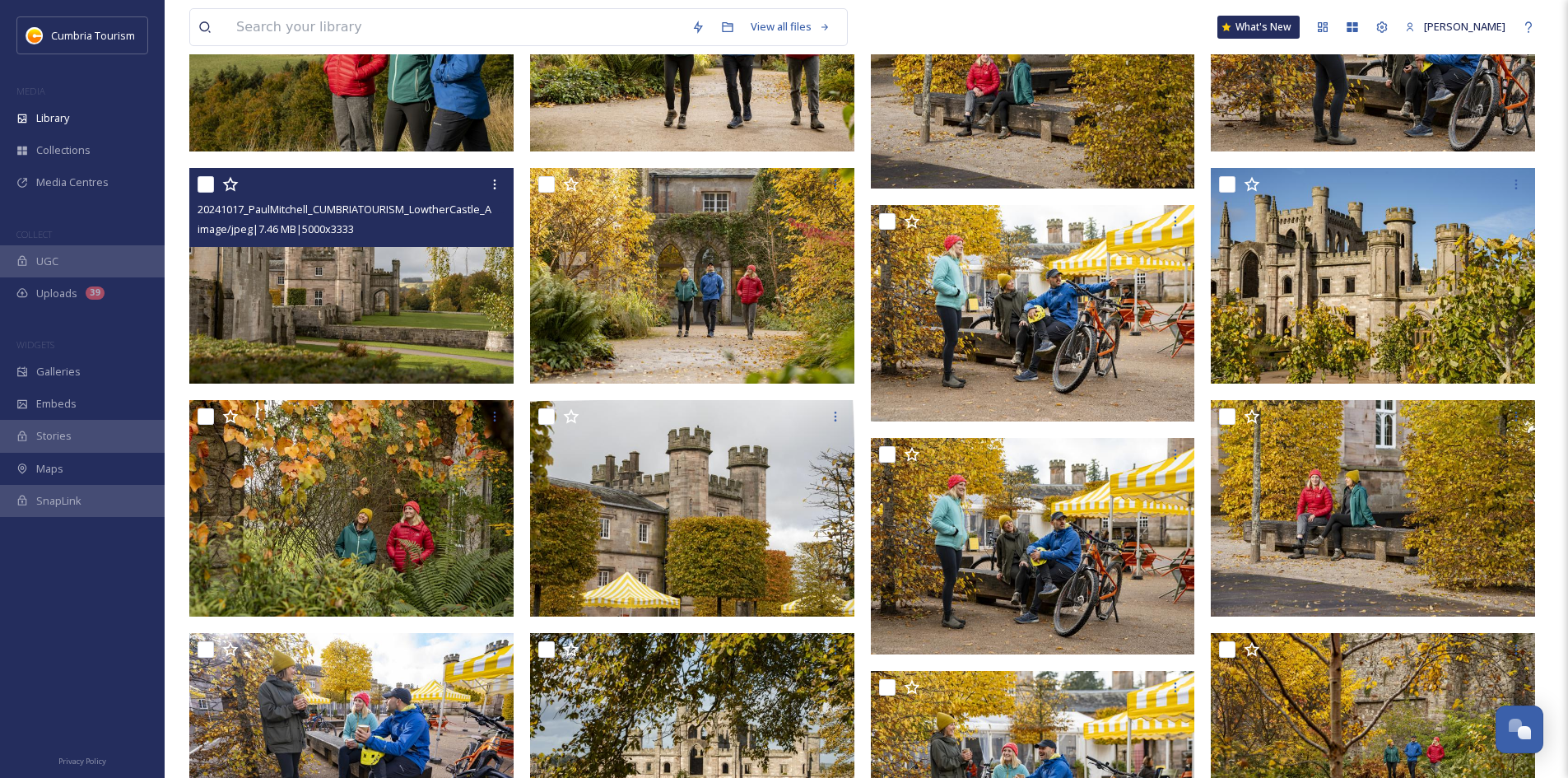
click at [379, 308] on img at bounding box center [351, 276] width 324 height 217
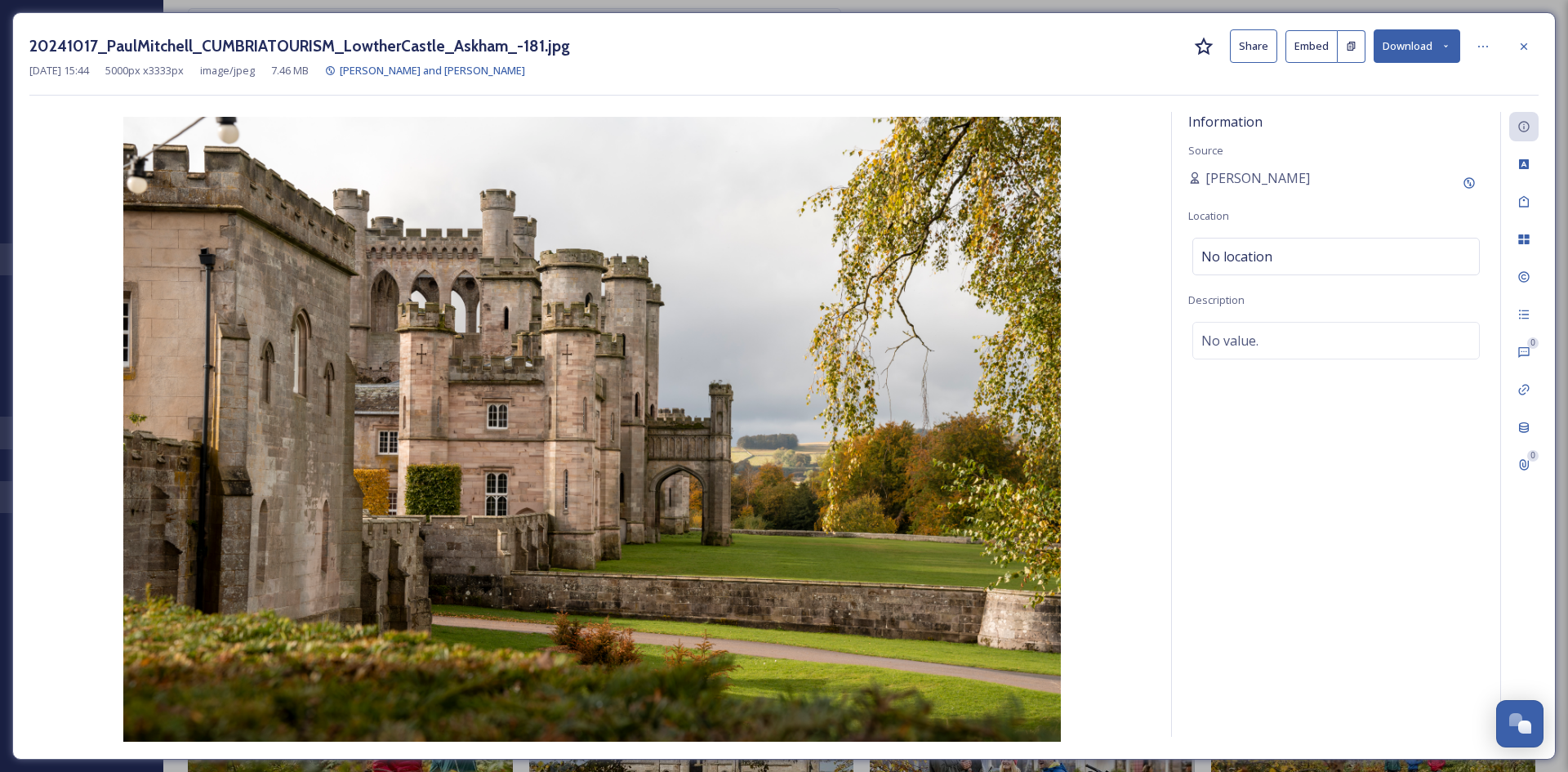
click at [1432, 50] on button "Download" at bounding box center [1417, 46] width 87 height 33
click at [1416, 78] on span "Download Original (5000 x 3333)" at bounding box center [1374, 84] width 154 height 15
click at [1520, 44] on icon at bounding box center [1524, 47] width 13 height 13
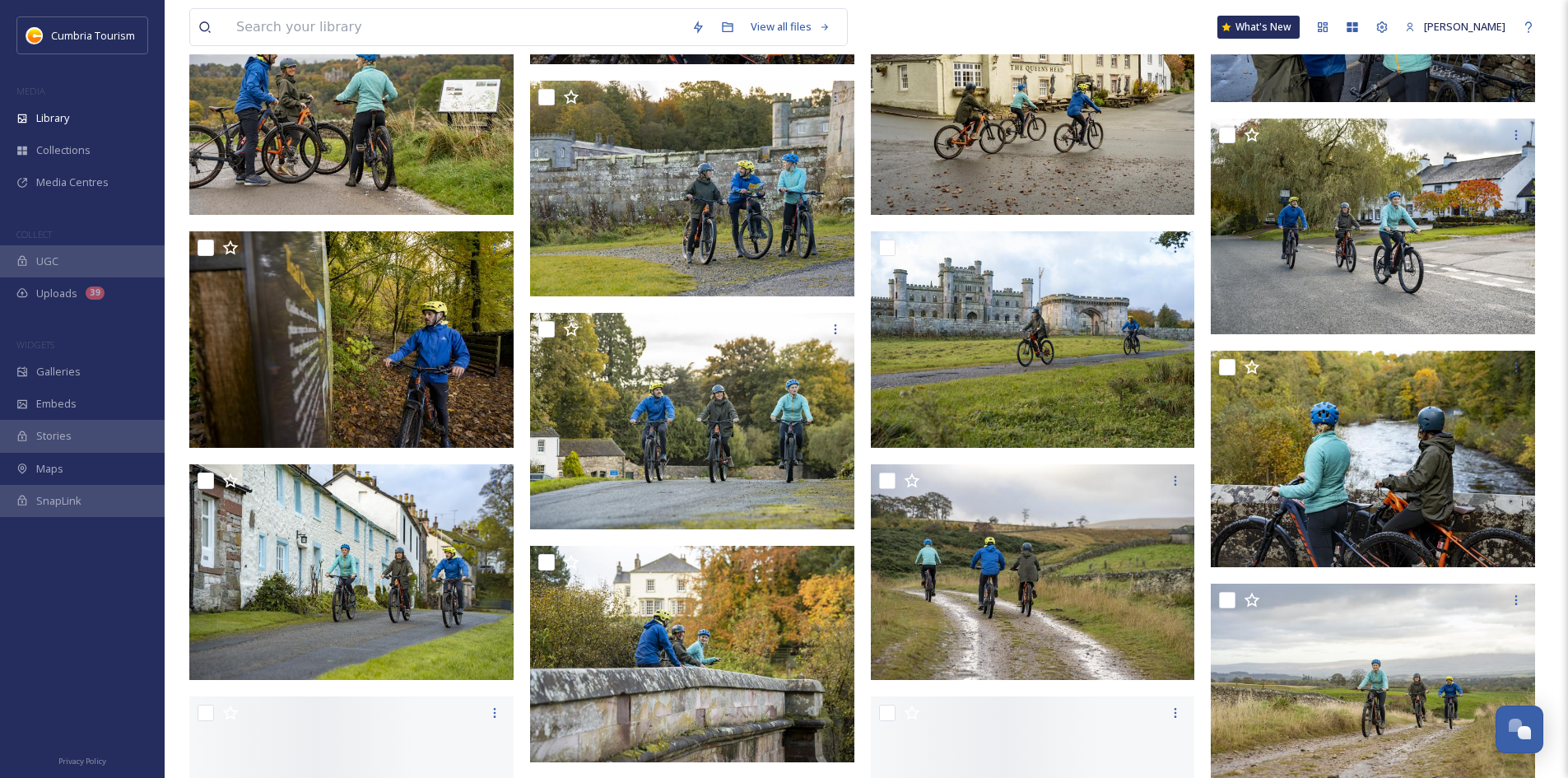
scroll to position [9707, 0]
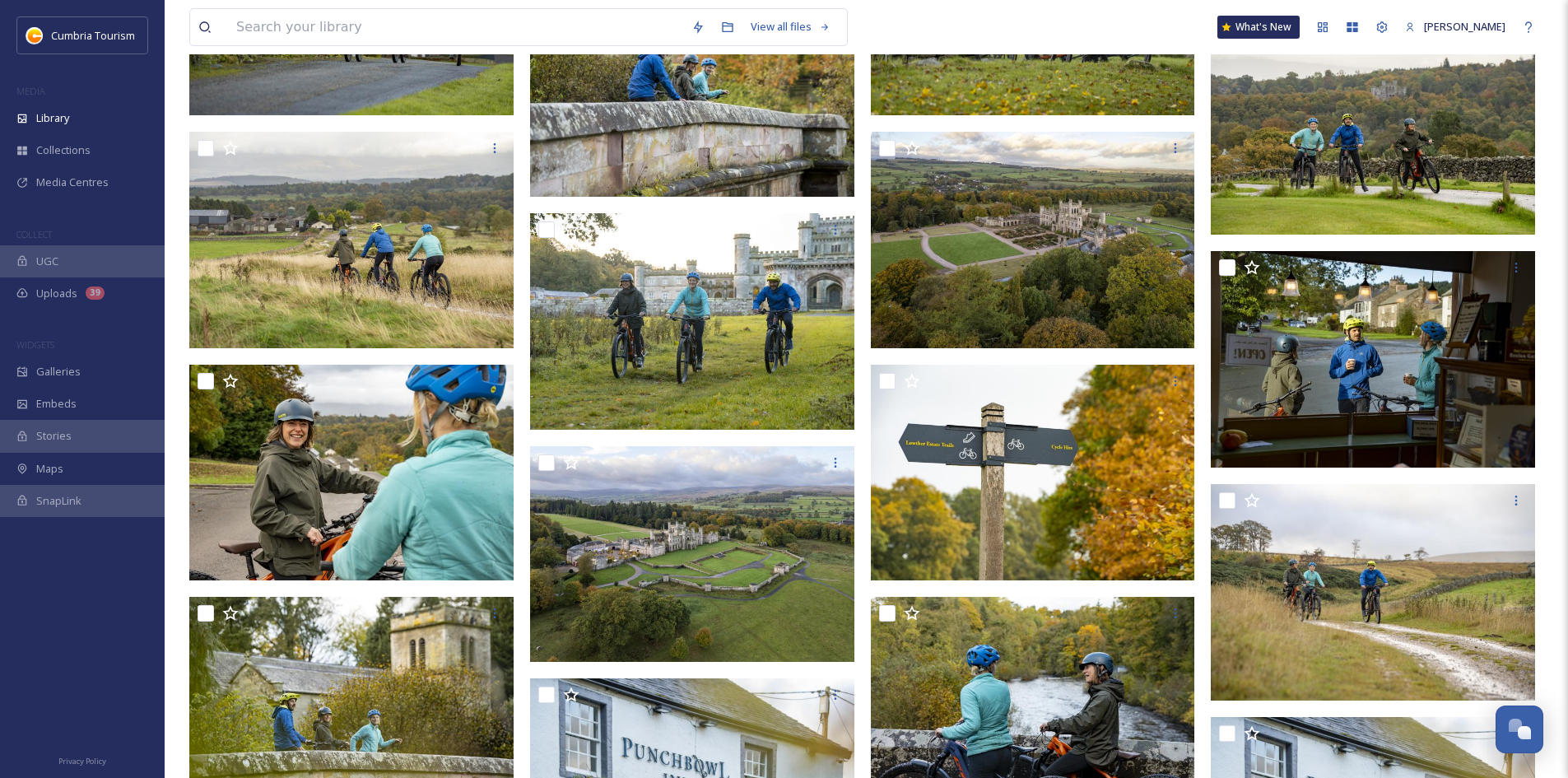
scroll to position [10942, 0]
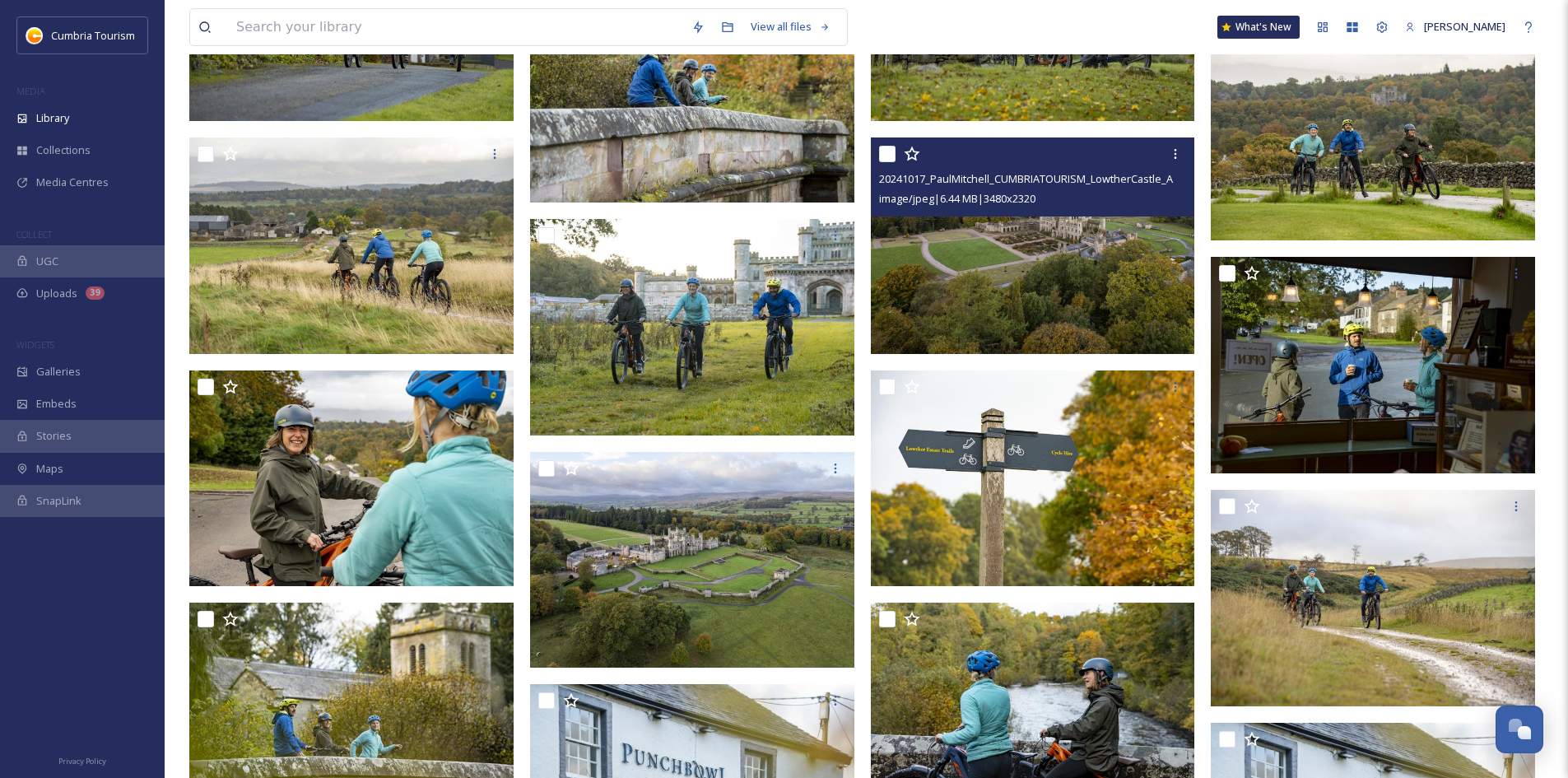
click at [1064, 283] on img at bounding box center [1033, 246] width 324 height 217
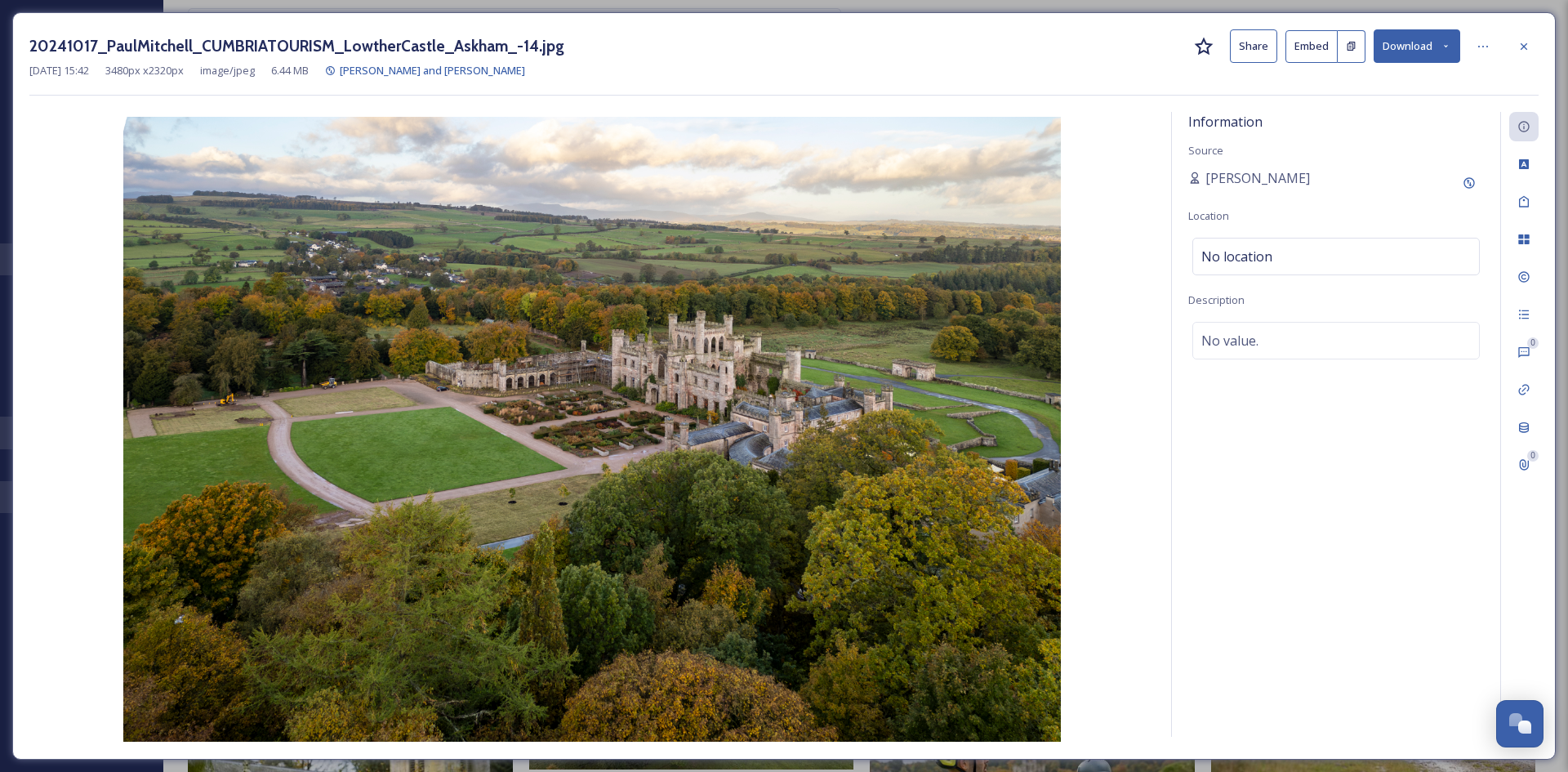
click at [1438, 51] on button "Download" at bounding box center [1417, 46] width 87 height 33
click at [1383, 80] on span "Download Original (3480 x 2320)" at bounding box center [1374, 84] width 154 height 15
click at [1520, 44] on icon at bounding box center [1524, 47] width 13 height 13
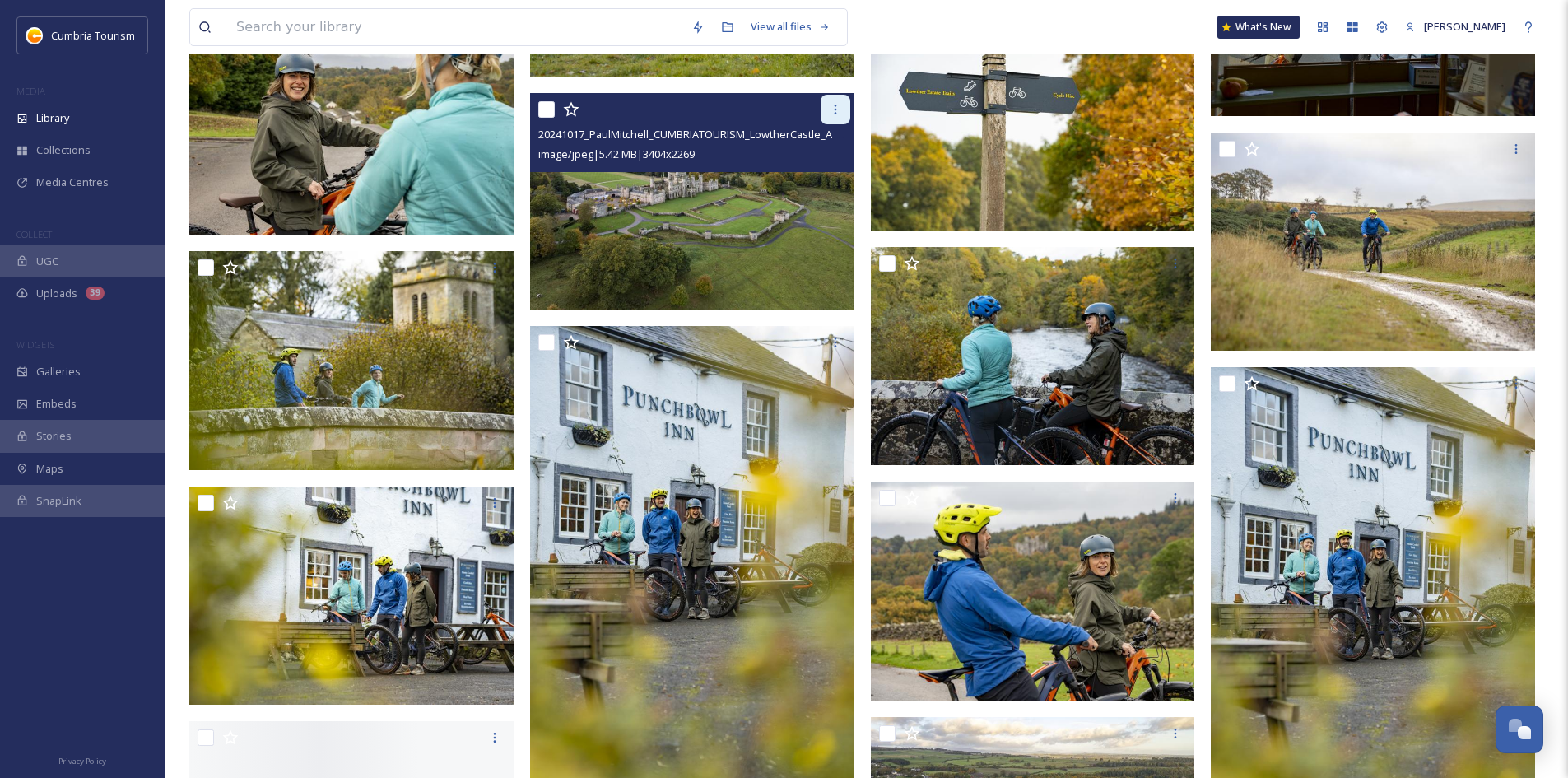
scroll to position [11436, 0]
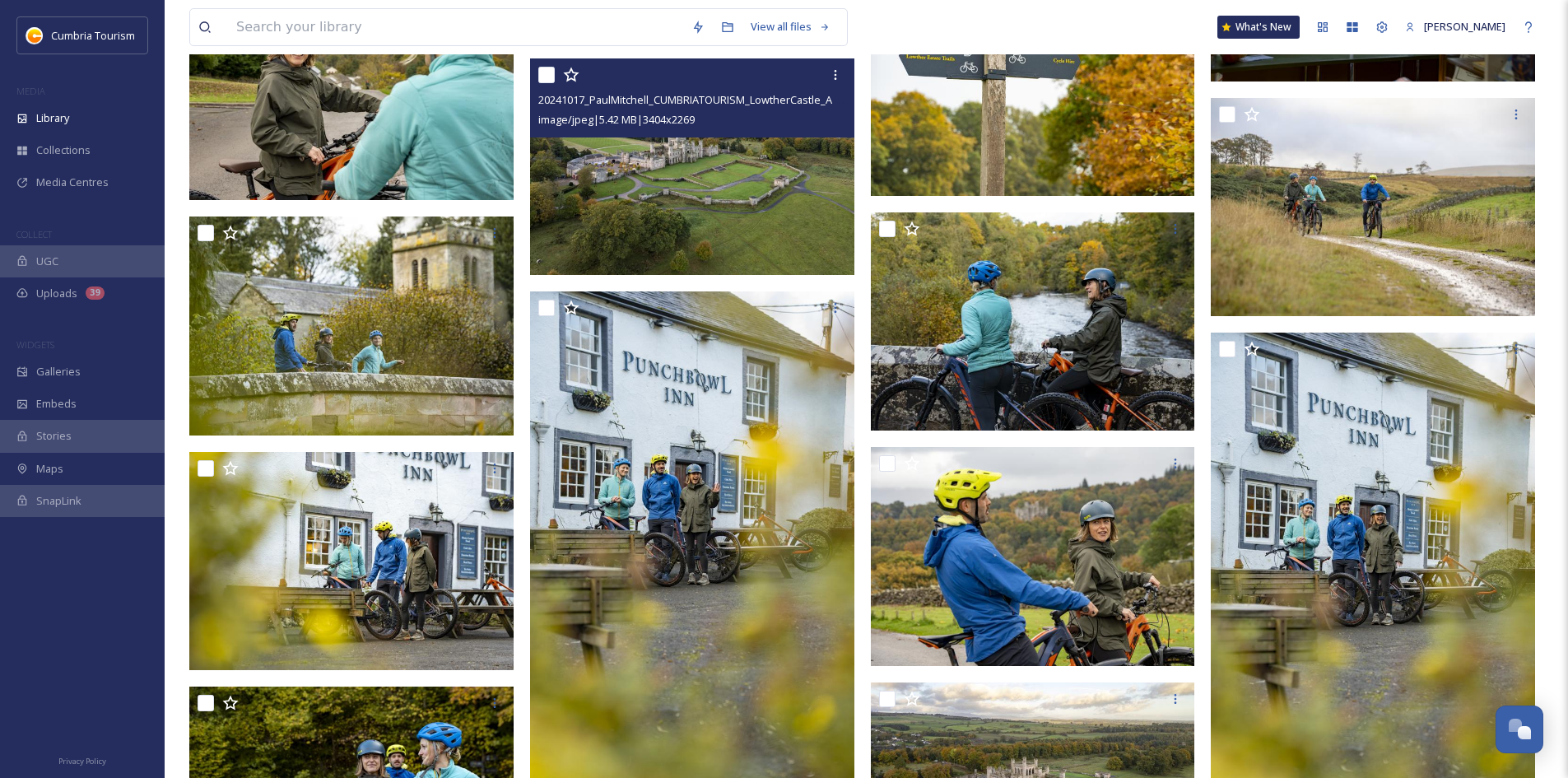
click at [707, 206] on img at bounding box center [692, 167] width 324 height 217
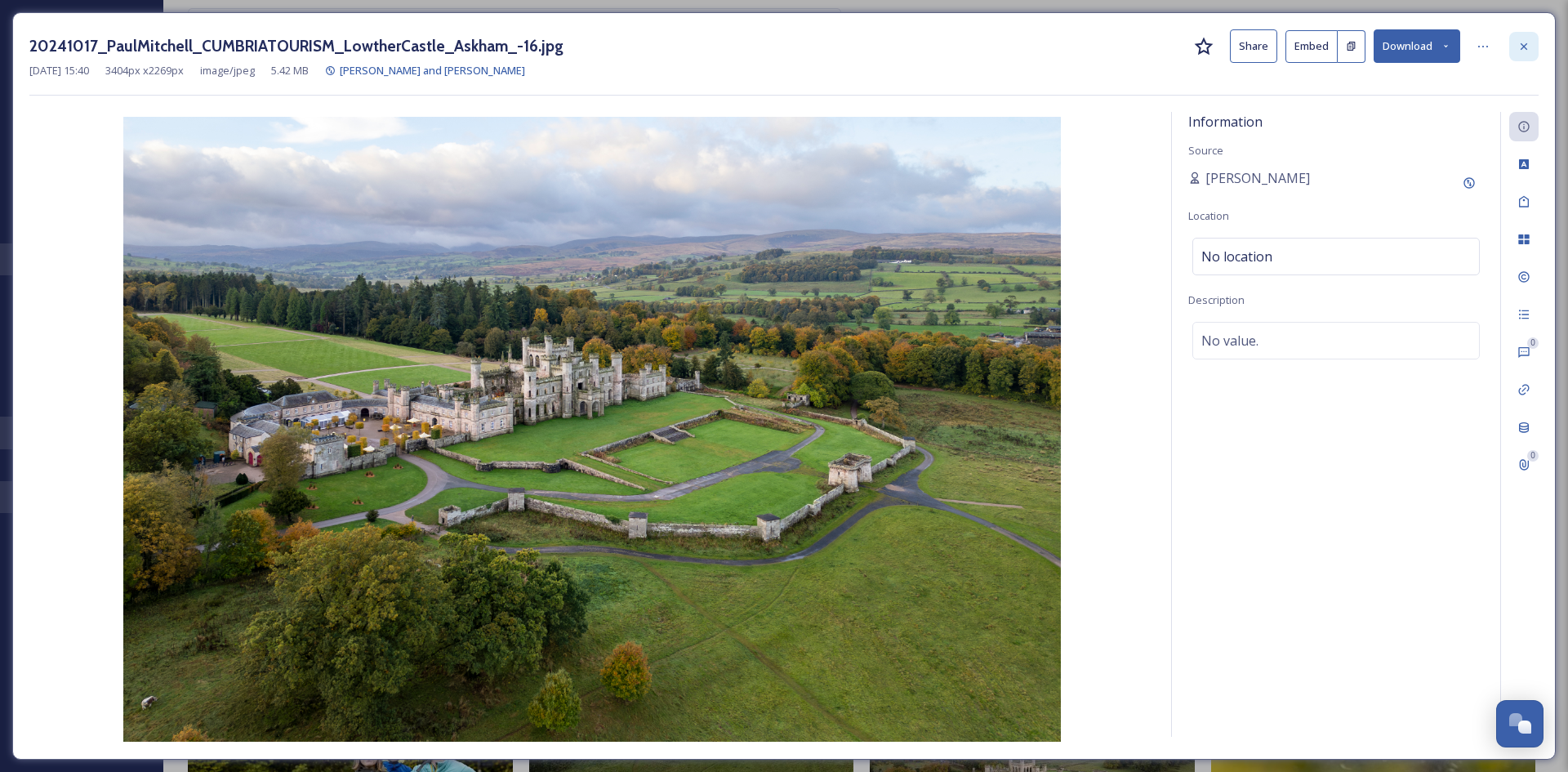
click at [1526, 48] on icon at bounding box center [1524, 47] width 13 height 13
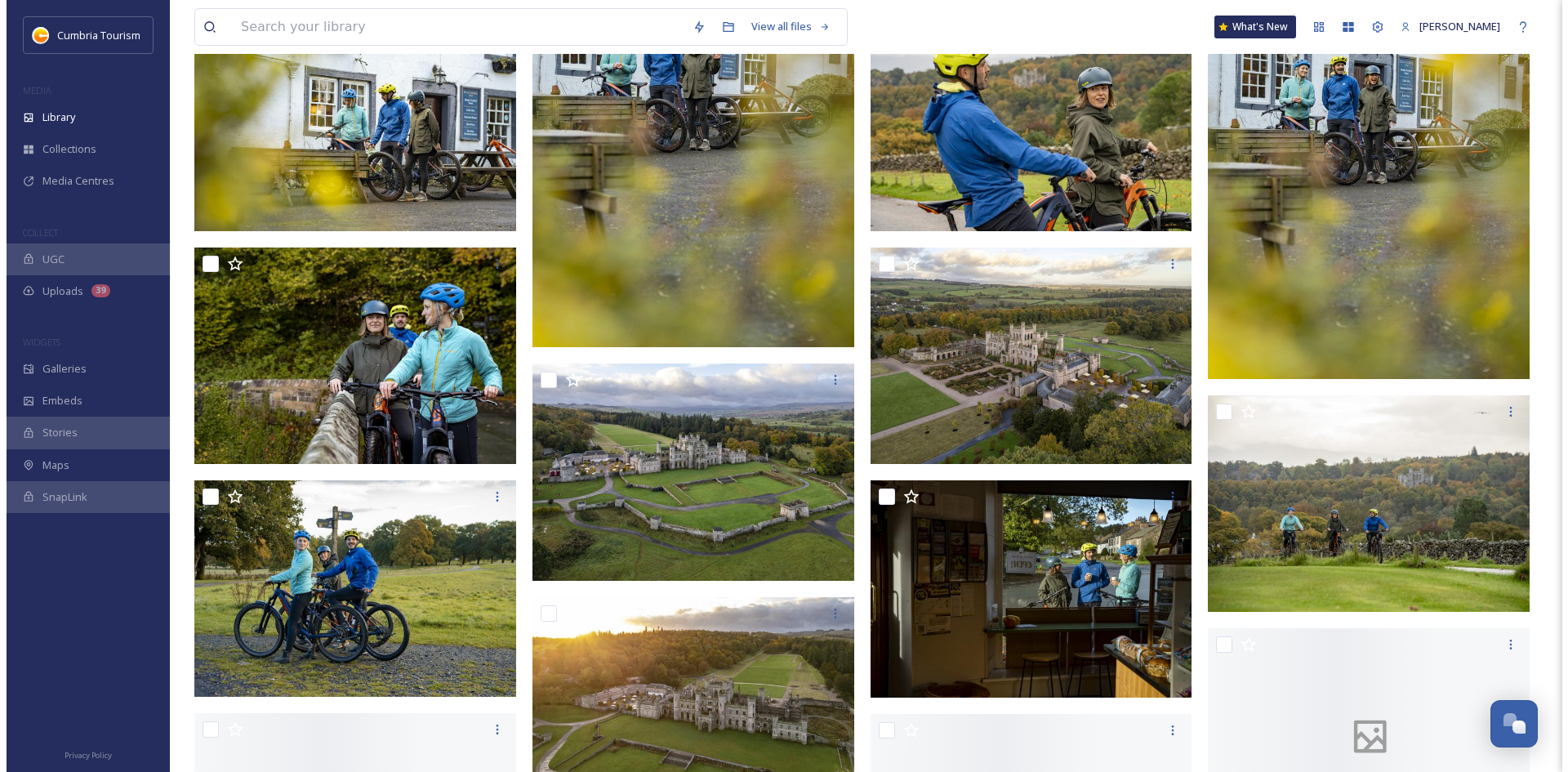
scroll to position [11838, 0]
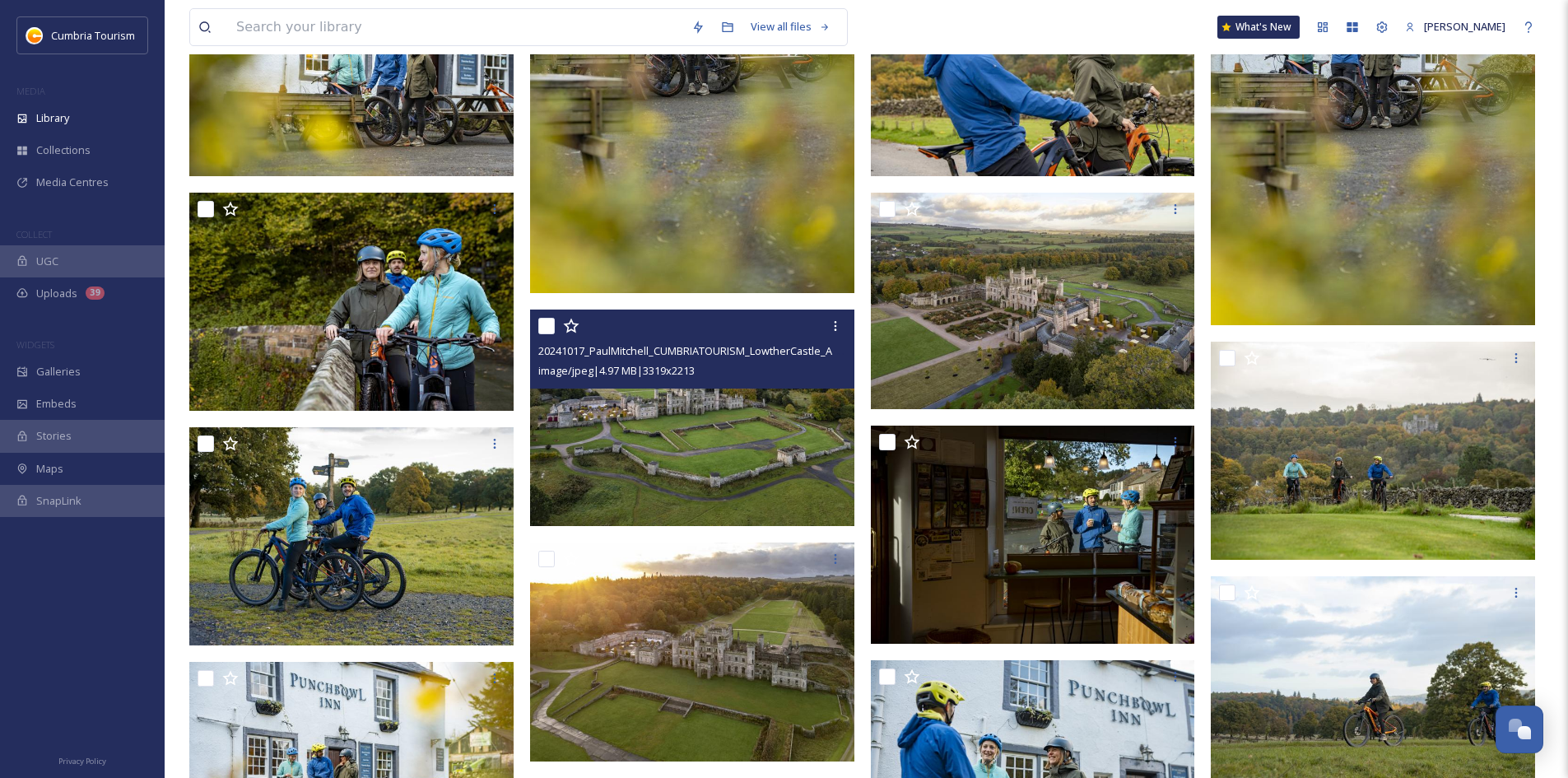
click at [752, 425] on img at bounding box center [692, 418] width 324 height 217
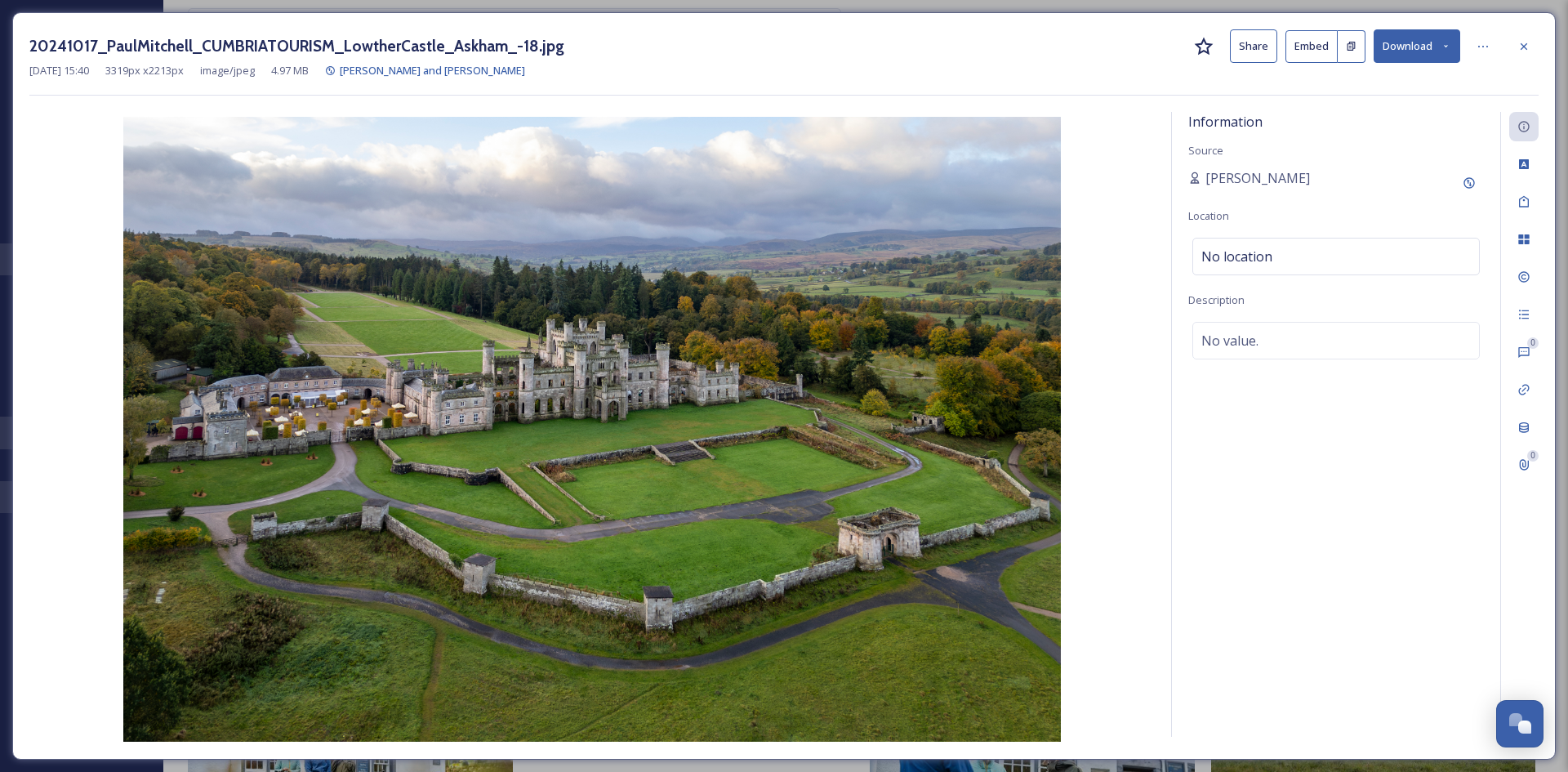
click at [1424, 54] on button "Download" at bounding box center [1417, 46] width 87 height 33
click at [1392, 87] on span "Download Original (3319 x 2213)" at bounding box center [1374, 84] width 154 height 15
click at [1529, 49] on icon at bounding box center [1524, 47] width 13 height 13
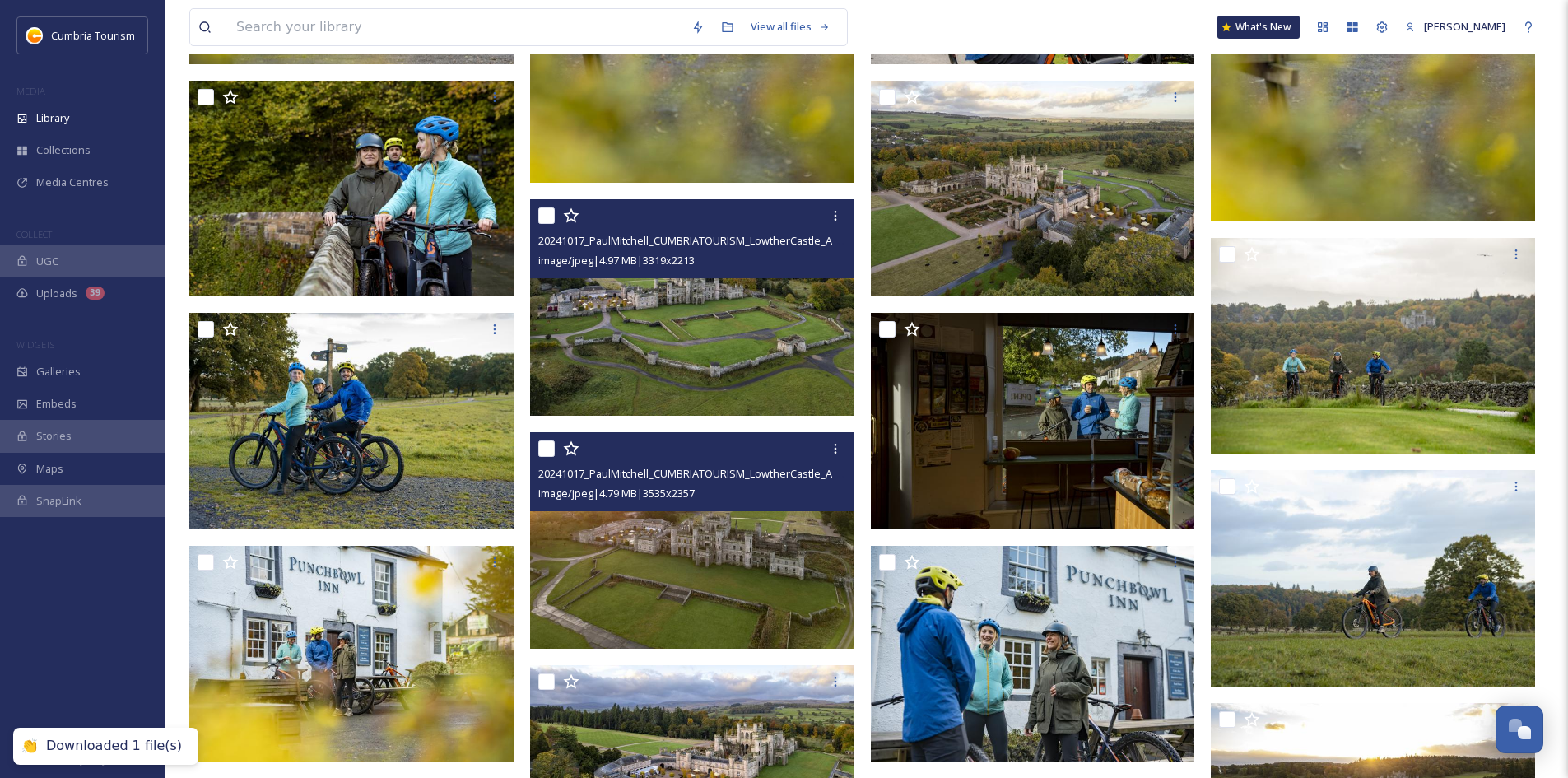
click at [723, 561] on img at bounding box center [692, 541] width 324 height 217
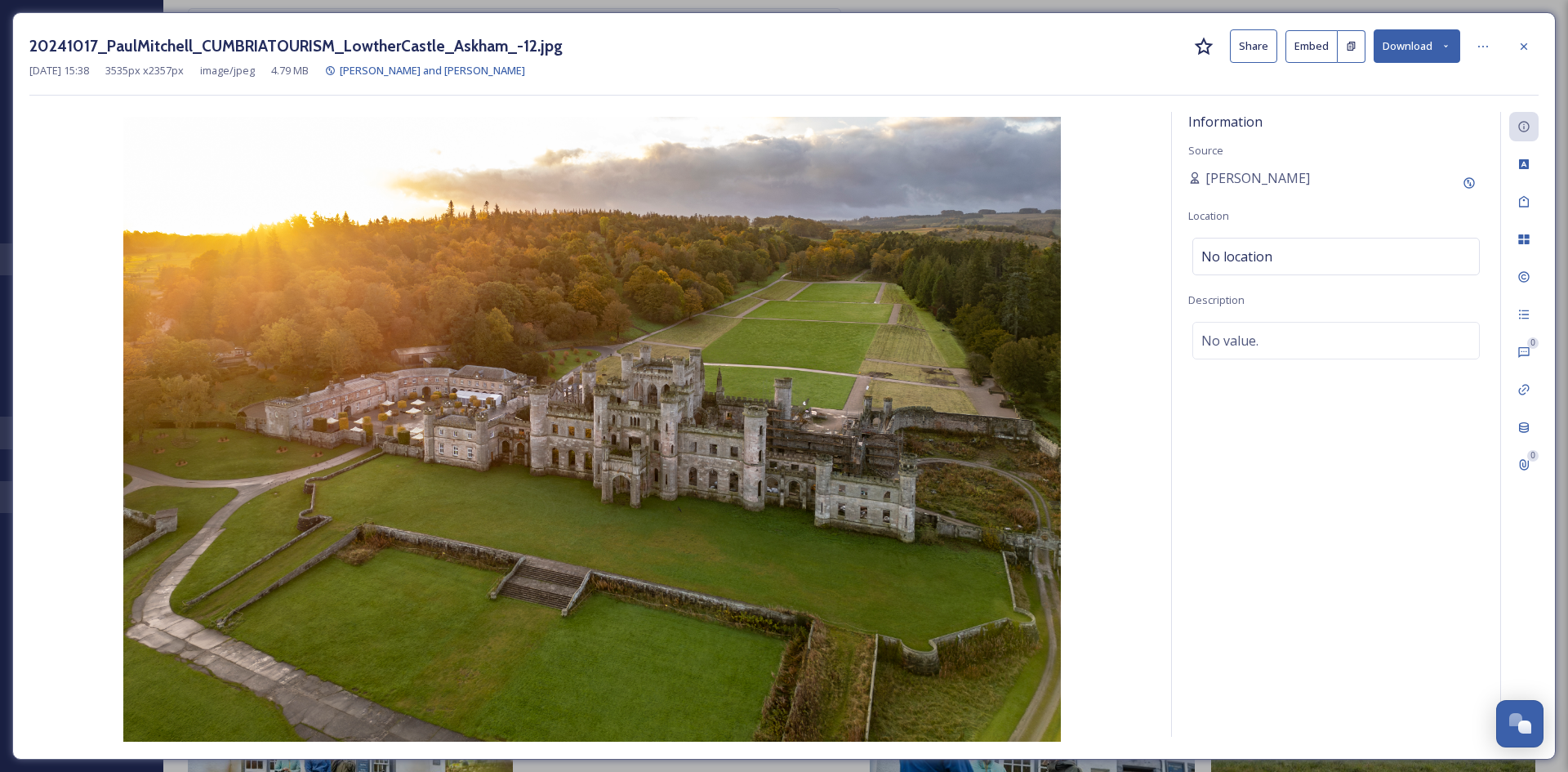
click at [1423, 48] on button "Download" at bounding box center [1417, 46] width 87 height 33
click at [1374, 87] on span "Download Original (3535 x 2357)" at bounding box center [1374, 84] width 154 height 15
